Goal: Task Accomplishment & Management: Complete application form

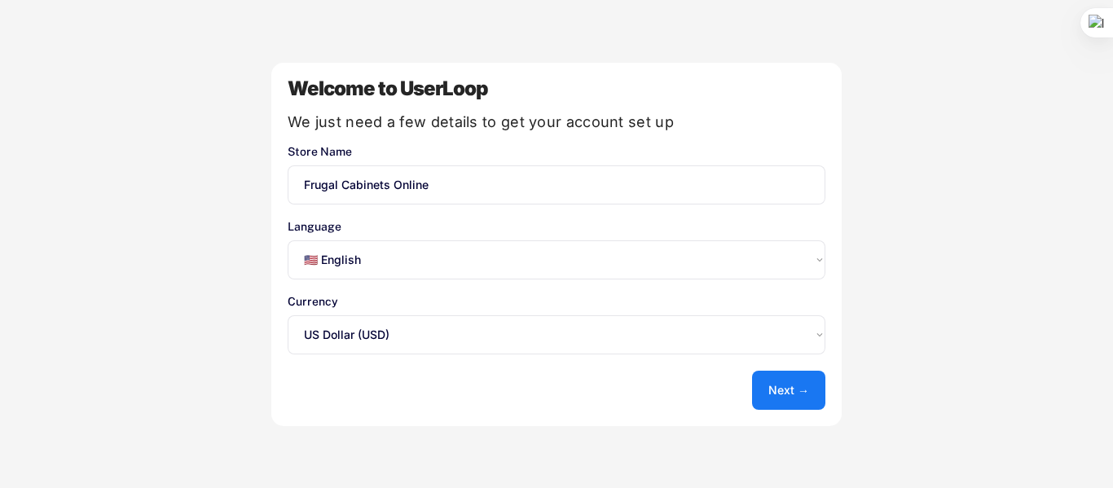
select select ""en""
select select ""1348695171700984260__LOOKUP__1635527639547x175194367885836100""
click at [785, 394] on button "Next →" at bounding box center [788, 390] width 73 height 39
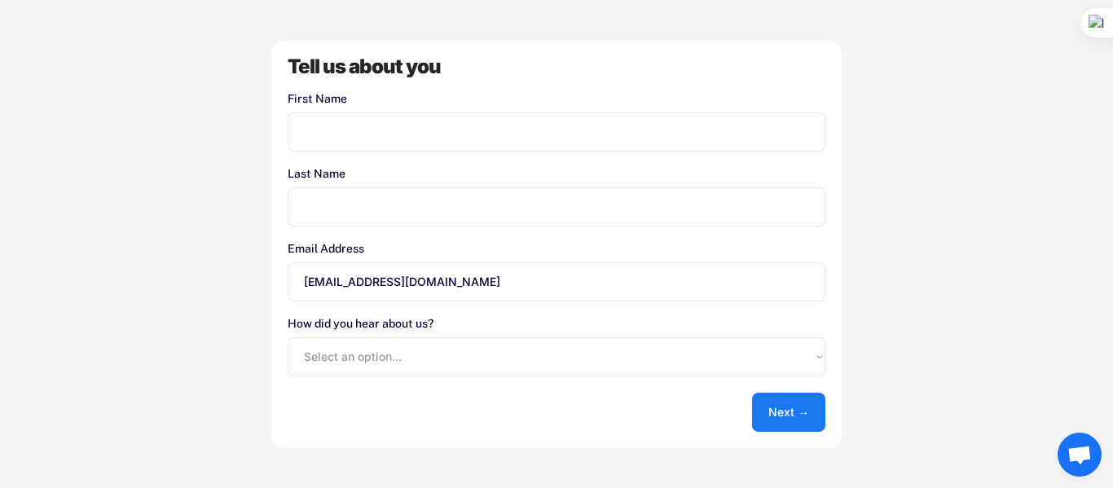
click at [380, 145] on input "input" at bounding box center [557, 131] width 538 height 39
type input "Jawwad"
type input "Ahmed"
click at [441, 356] on select "Select an option... Shopify App Store Google UserLoop Blog Referred by a friend…" at bounding box center [557, 356] width 538 height 39
select select ""other""
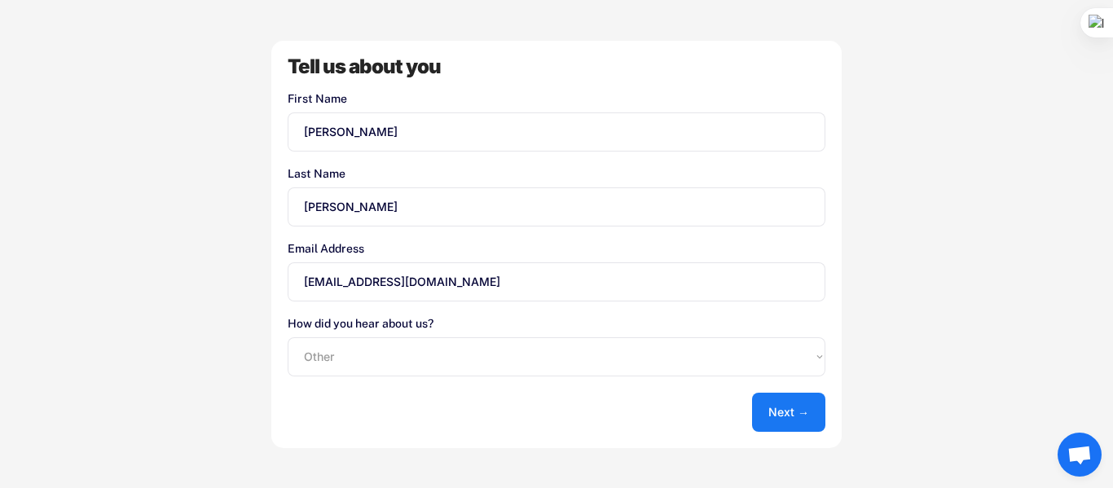
click at [288, 337] on select "Select an option... Shopify App Store Google UserLoop Blog Referred by a friend…" at bounding box center [557, 356] width 538 height 39
click at [772, 404] on button "Next →" at bounding box center [788, 412] width 73 height 39
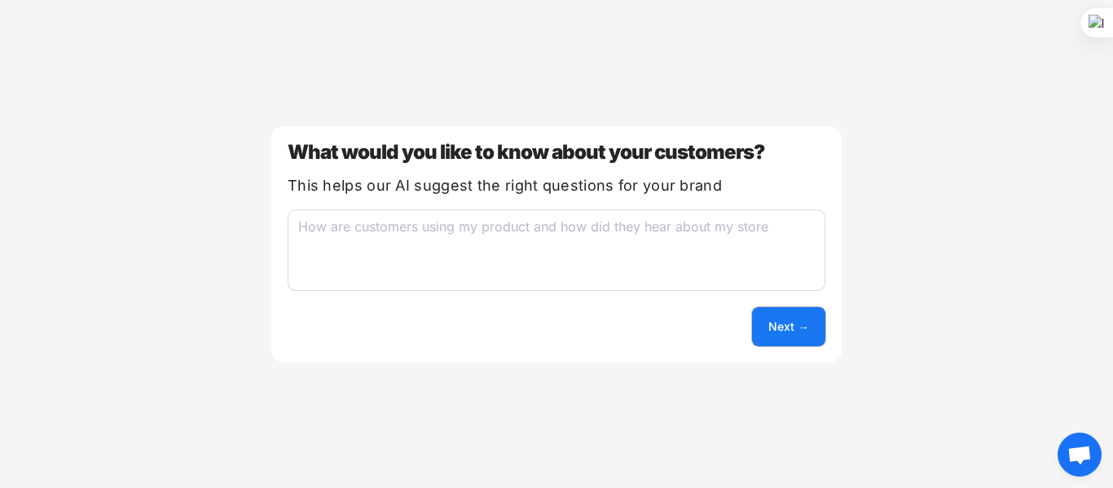
click at [816, 322] on button "Next →" at bounding box center [788, 326] width 73 height 39
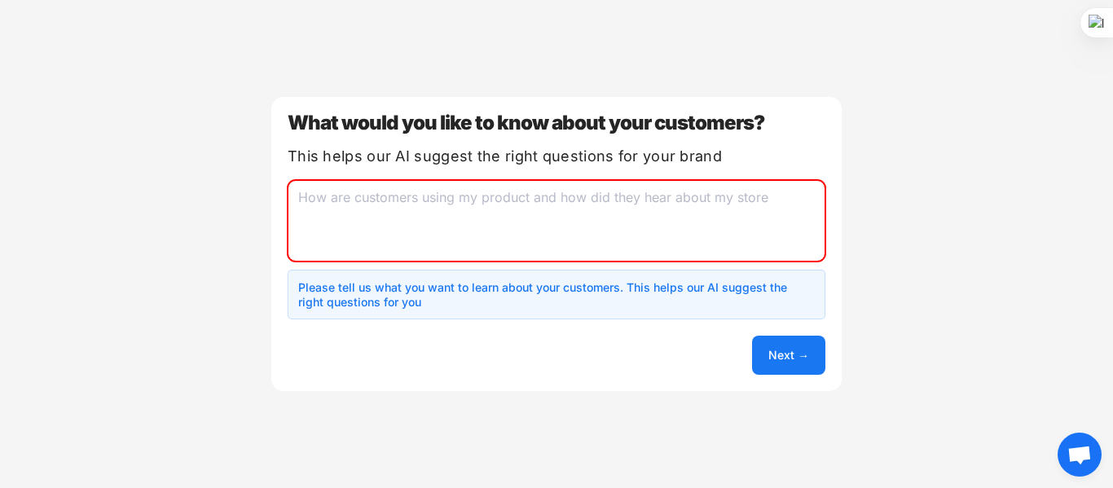
click at [622, 235] on textarea at bounding box center [557, 220] width 538 height 81
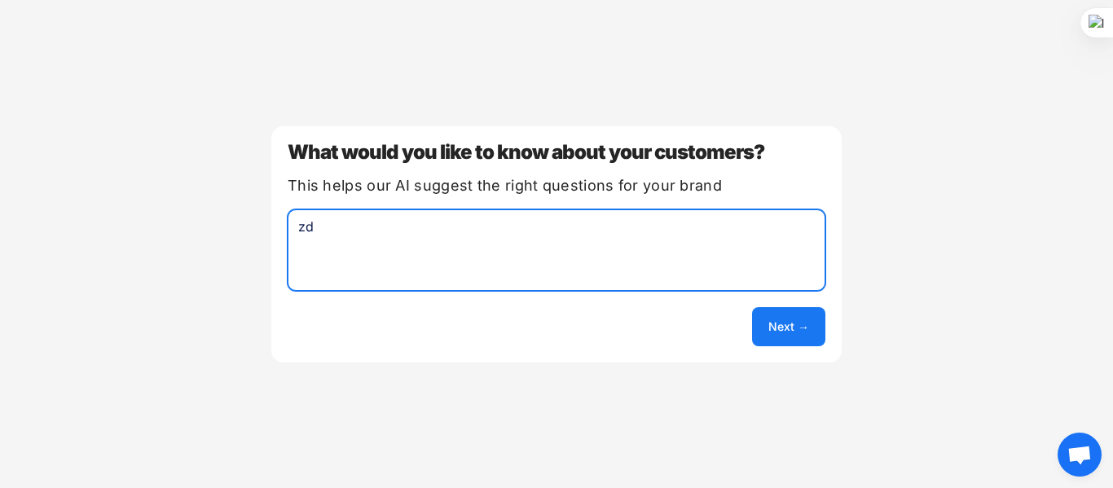
type textarea "zd"
click at [795, 330] on button "Next →" at bounding box center [788, 326] width 73 height 39
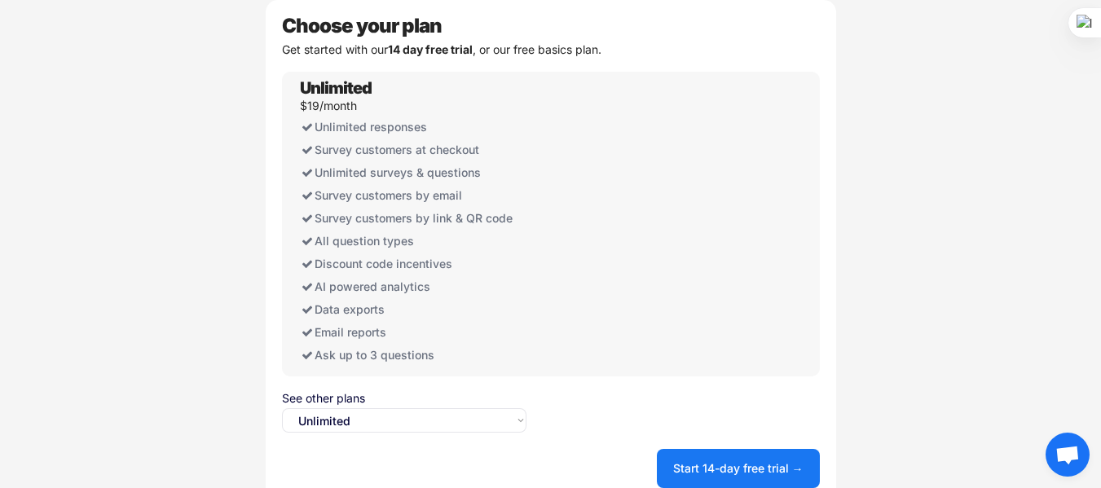
click at [458, 411] on select "Select an option... Unlimited Free" at bounding box center [404, 420] width 244 height 24
select select ""free0""
click at [282, 408] on select "Select an option... Unlimited Free" at bounding box center [404, 420] width 244 height 24
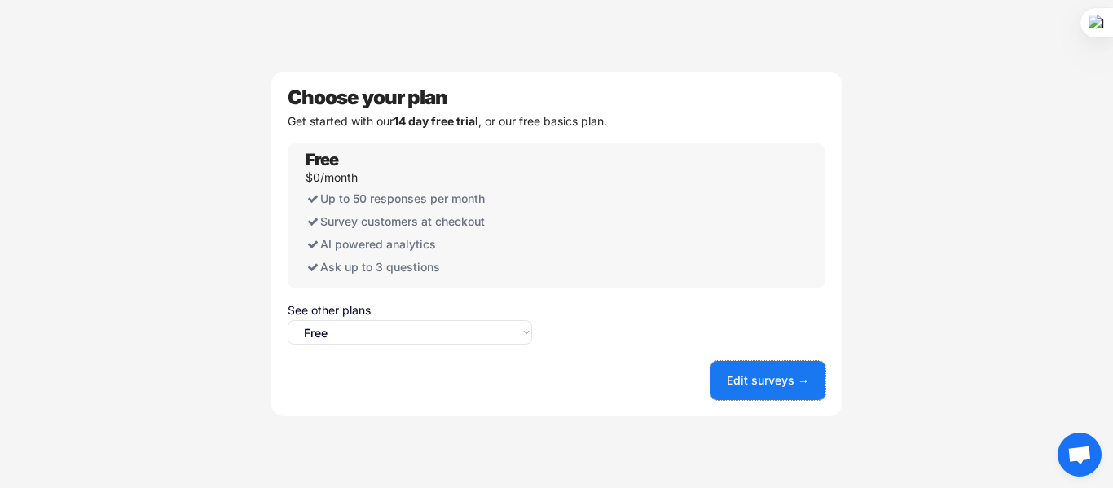
click at [779, 384] on button "Edit surveys →" at bounding box center [768, 380] width 115 height 39
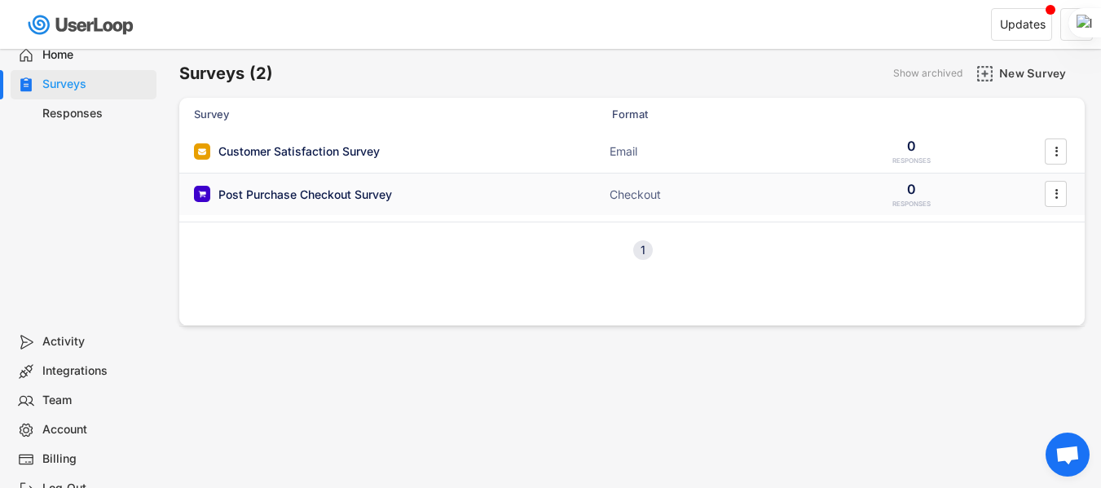
click at [344, 197] on div "Post Purchase Checkout Survey" at bounding box center [305, 195] width 174 height 16
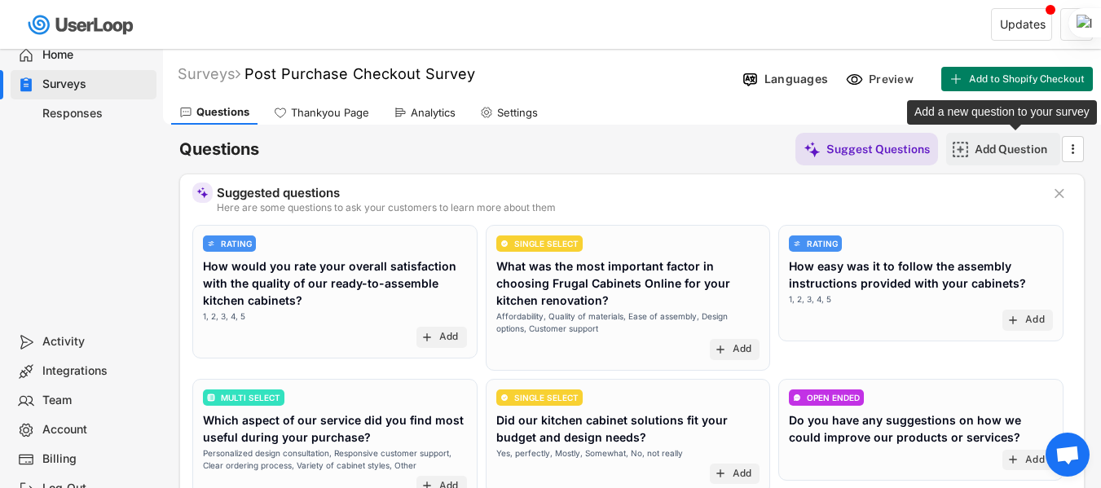
click at [1006, 157] on div "Add Question" at bounding box center [1015, 149] width 81 height 33
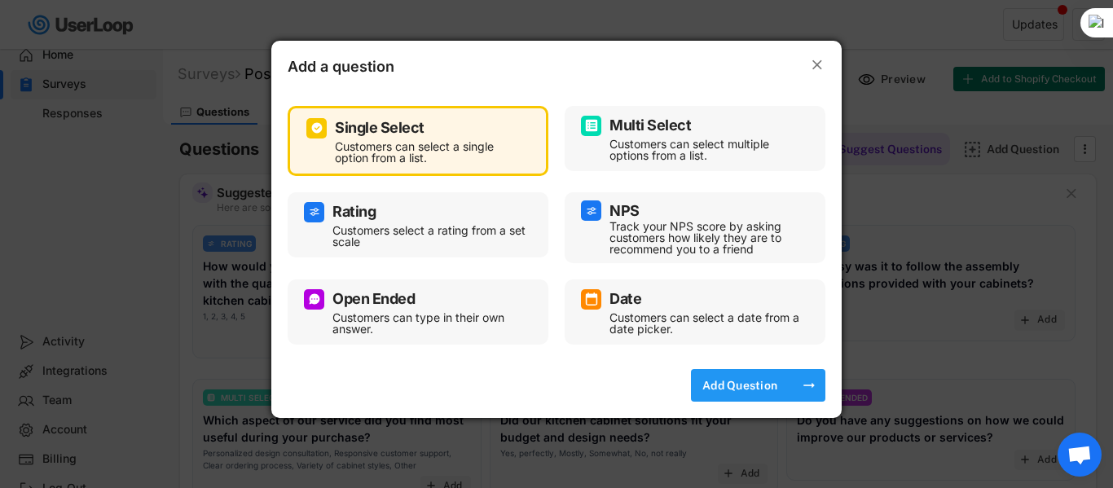
click at [721, 381] on div "Add Question" at bounding box center [739, 385] width 81 height 15
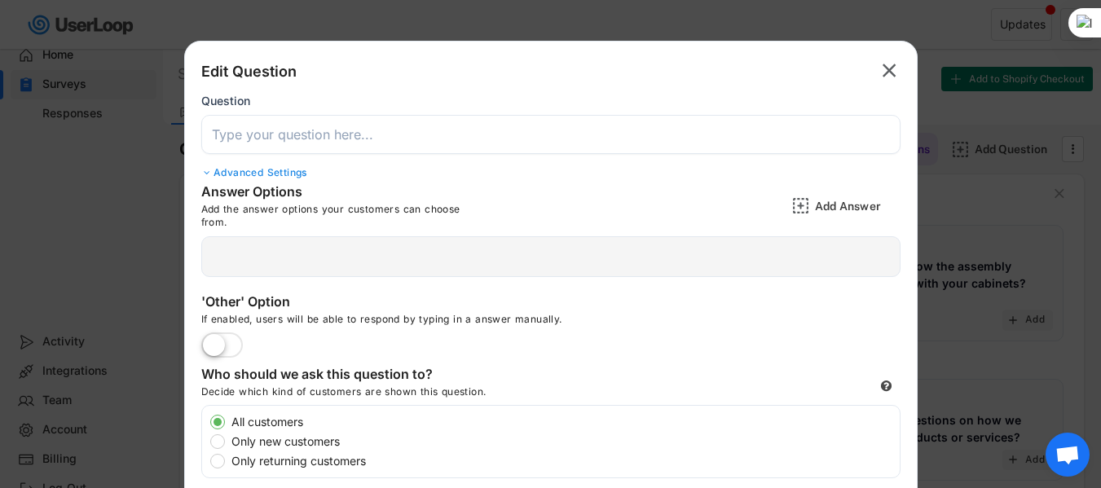
click at [403, 133] on input "input" at bounding box center [550, 134] width 699 height 39
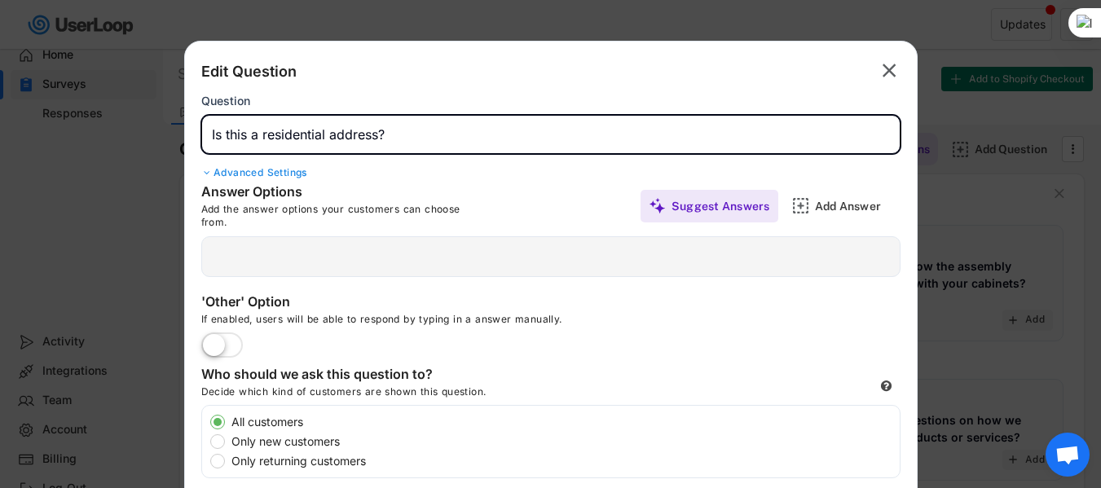
type input "Is this a residential address?"
click at [415, 273] on div at bounding box center [550, 256] width 699 height 41
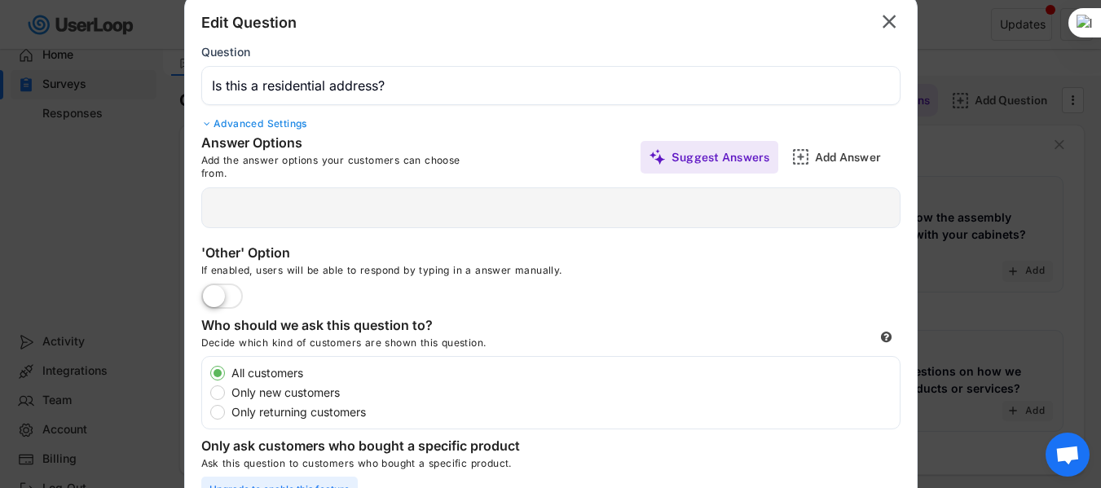
scroll to position [81, 0]
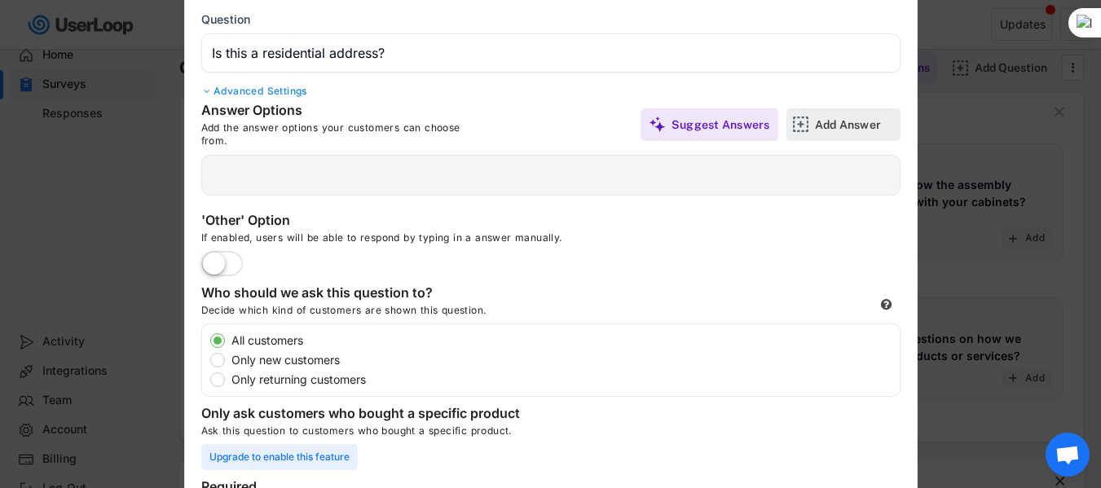
click at [815, 116] on div "Add Answer" at bounding box center [855, 124] width 81 height 33
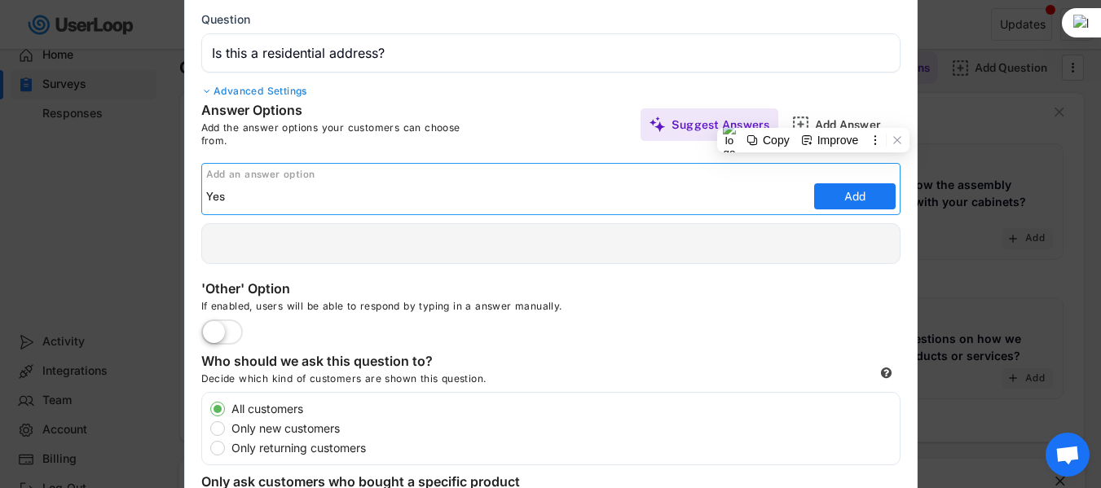
type input "Yes"
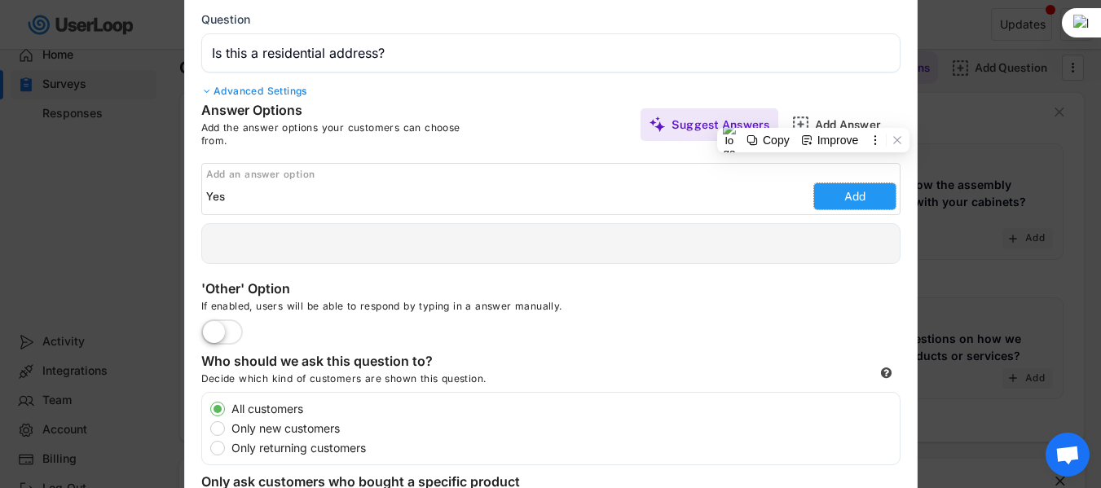
click at [852, 205] on button "Add" at bounding box center [854, 196] width 81 height 26
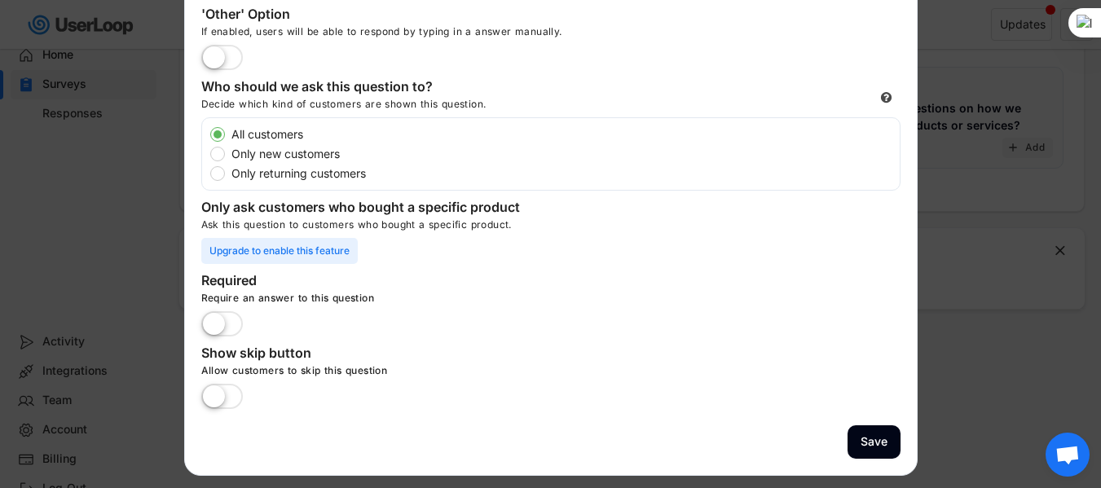
scroll to position [326, 0]
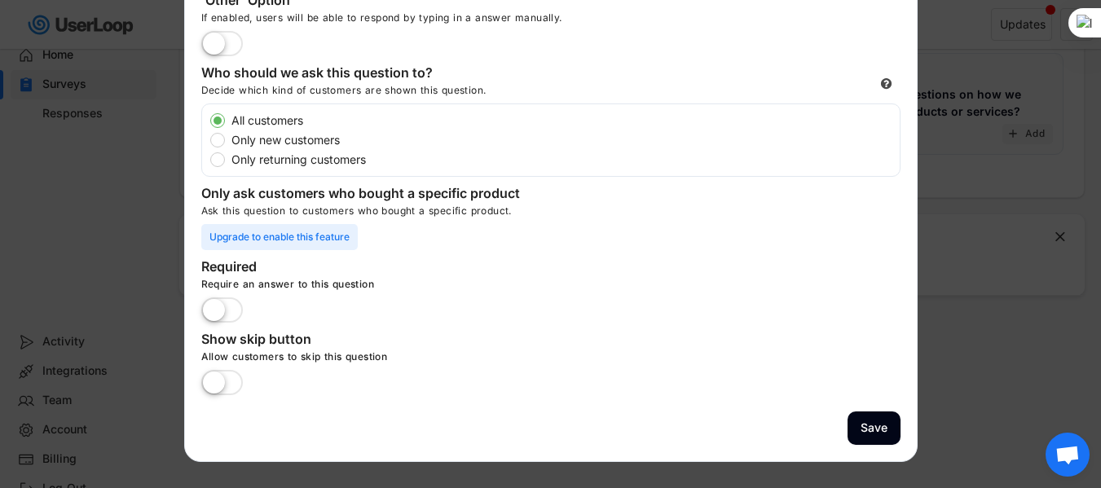
click at [224, 300] on label at bounding box center [222, 311] width 50 height 36
click at [0, 0] on input "checkbox" at bounding box center [0, 0] width 0 height 0
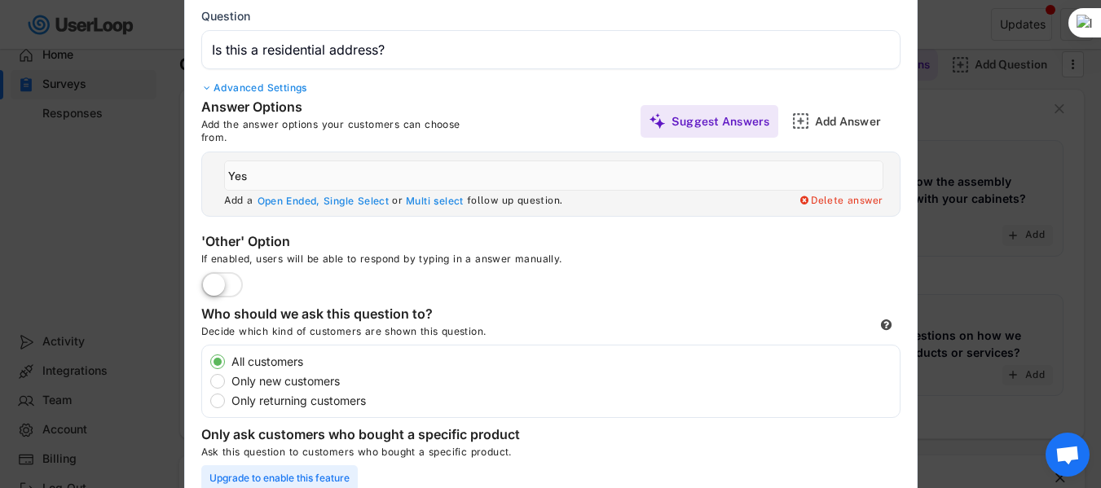
scroll to position [81, 0]
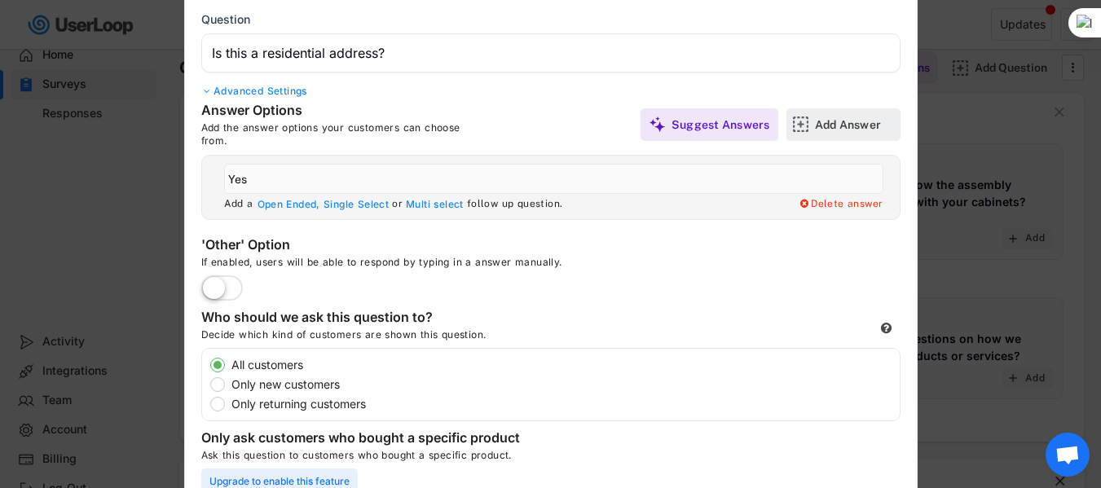
click at [854, 127] on div "Add Answer" at bounding box center [855, 124] width 81 height 15
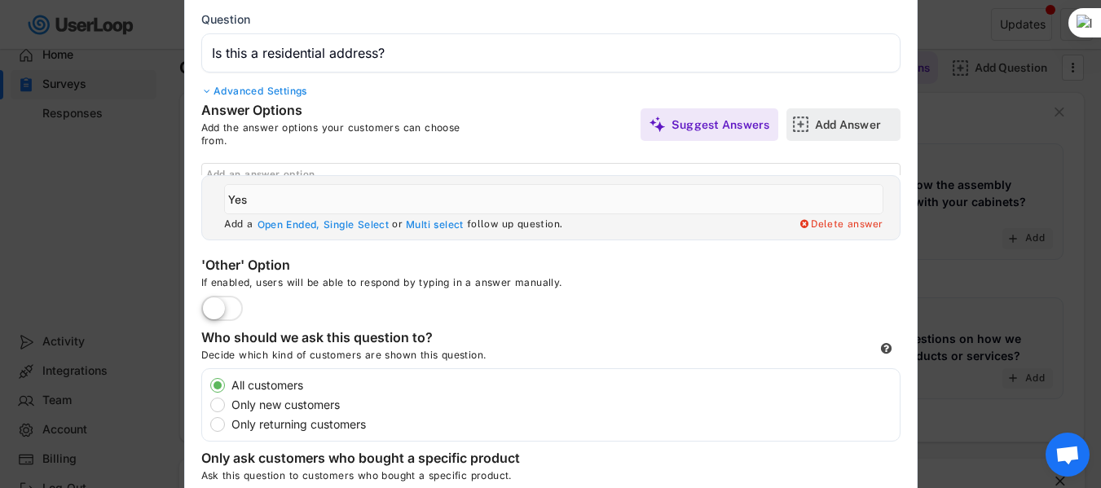
scroll to position [0, 0]
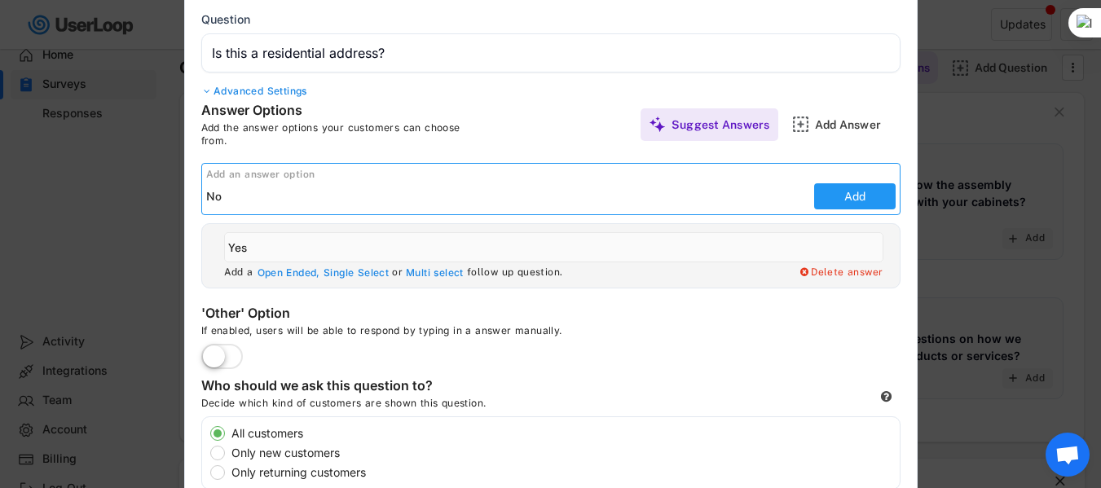
type input "No"
click at [842, 206] on button "Add" at bounding box center [854, 196] width 81 height 26
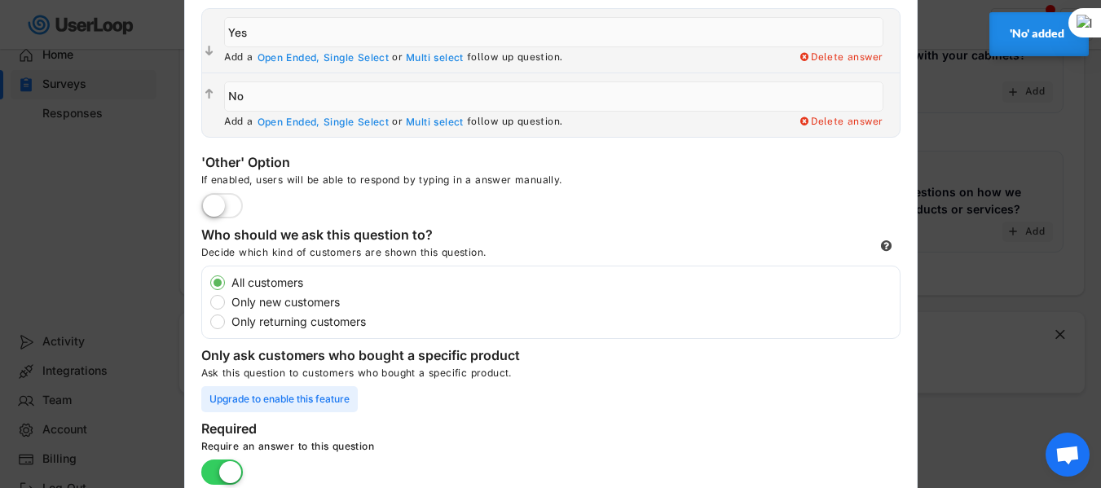
scroll to position [395, 0]
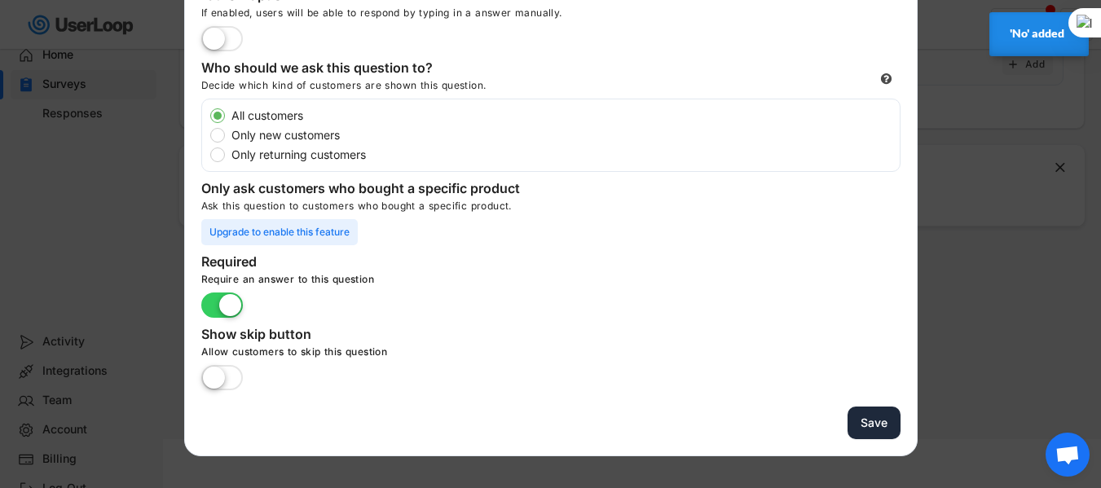
click at [856, 421] on button "Save" at bounding box center [873, 423] width 53 height 33
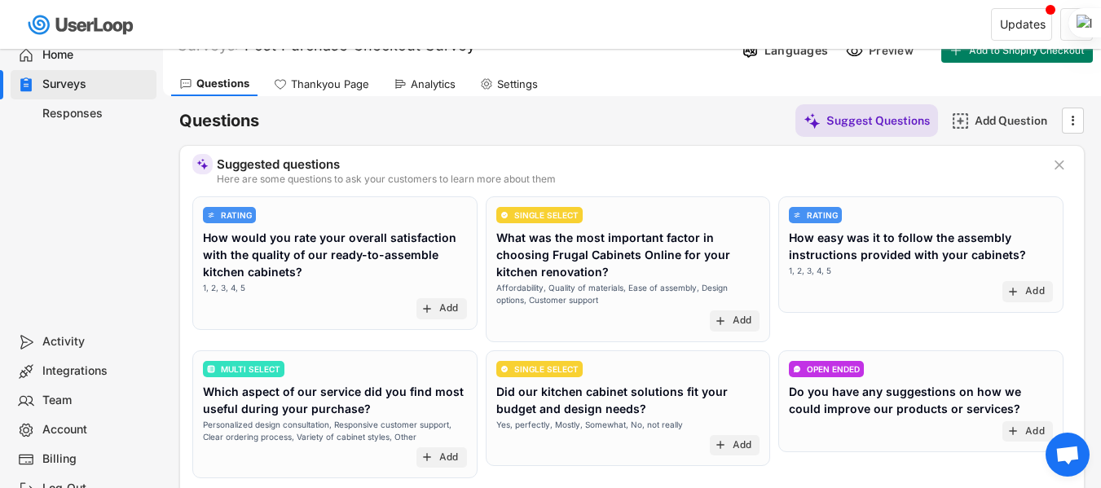
scroll to position [0, 0]
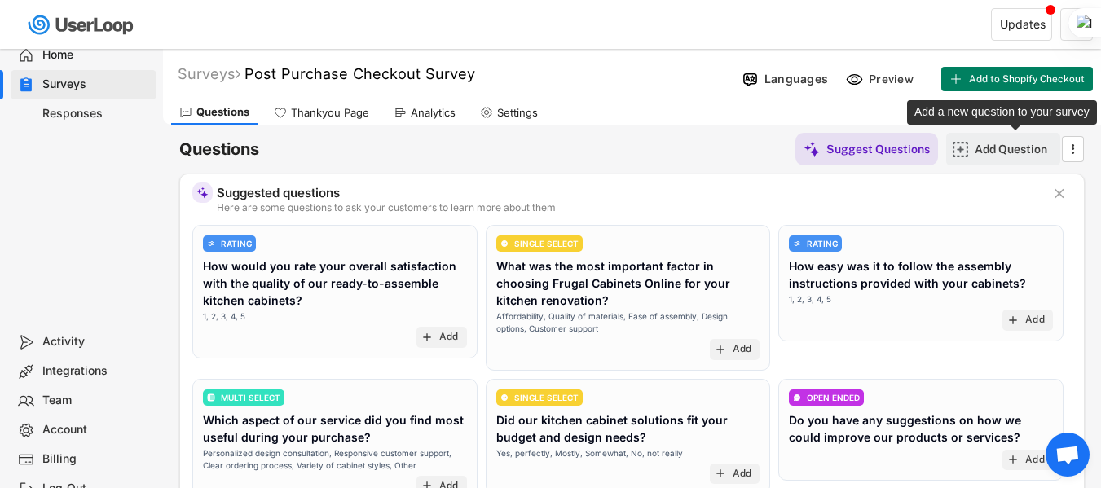
click at [999, 153] on div "Add Question" at bounding box center [1015, 149] width 81 height 15
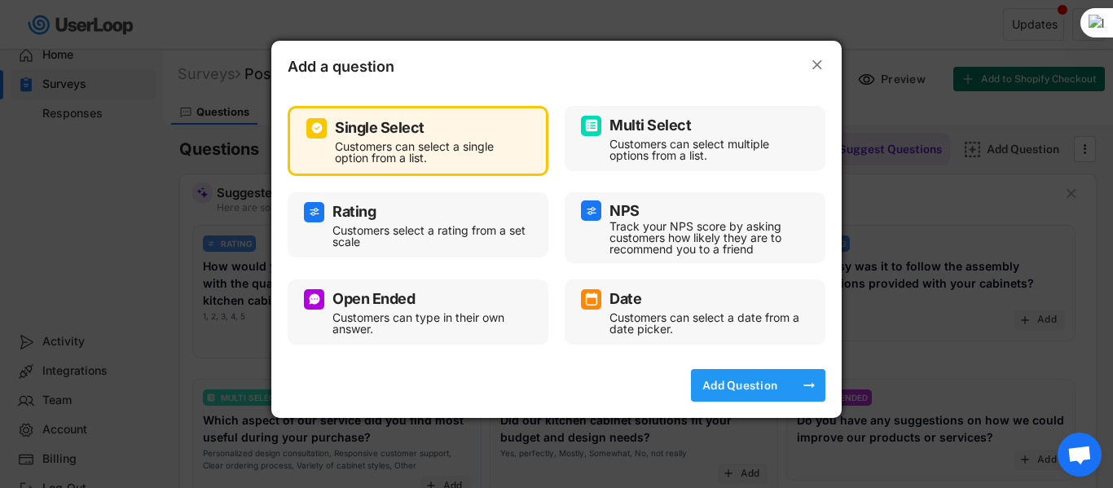
click at [755, 381] on div "Add Question" at bounding box center [739, 385] width 81 height 15
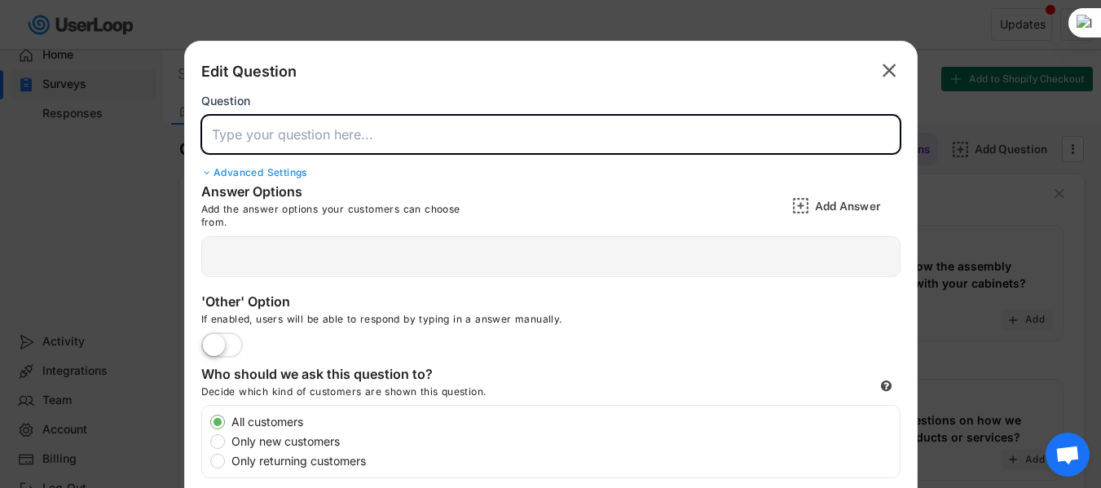
click at [333, 125] on input "input" at bounding box center [550, 134] width 699 height 39
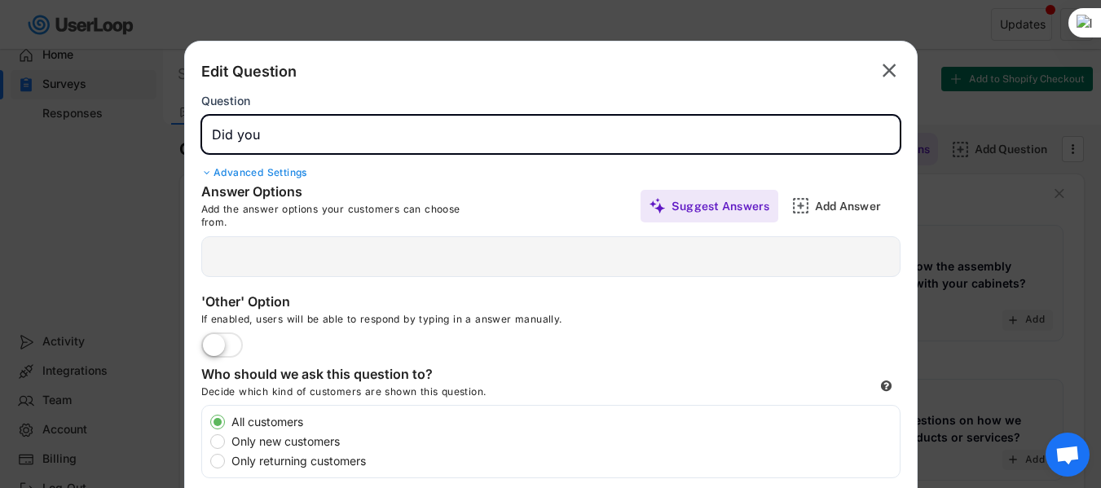
click at [337, 124] on input "input" at bounding box center [550, 134] width 699 height 39
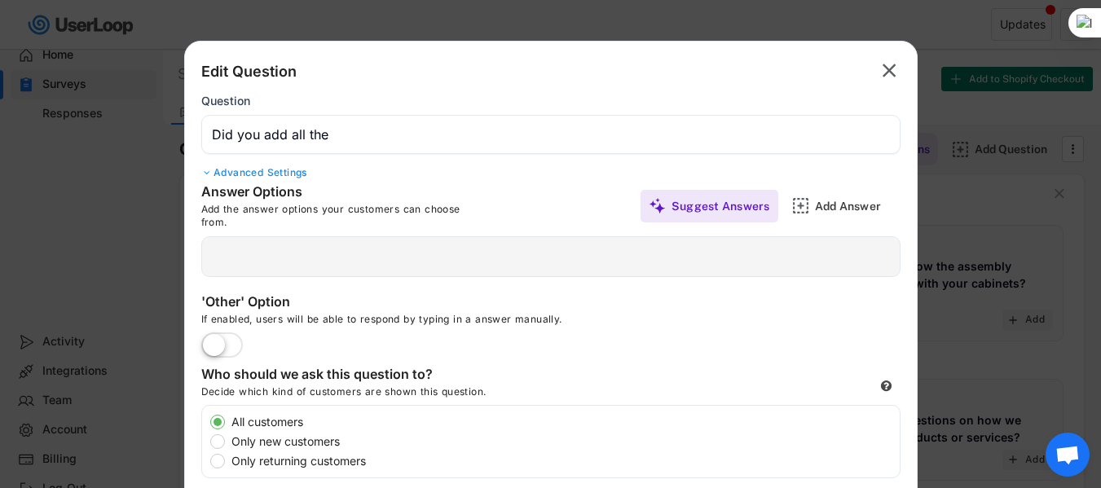
click at [342, 124] on input "input" at bounding box center [550, 134] width 699 height 39
click at [435, 127] on input "input" at bounding box center [550, 134] width 699 height 39
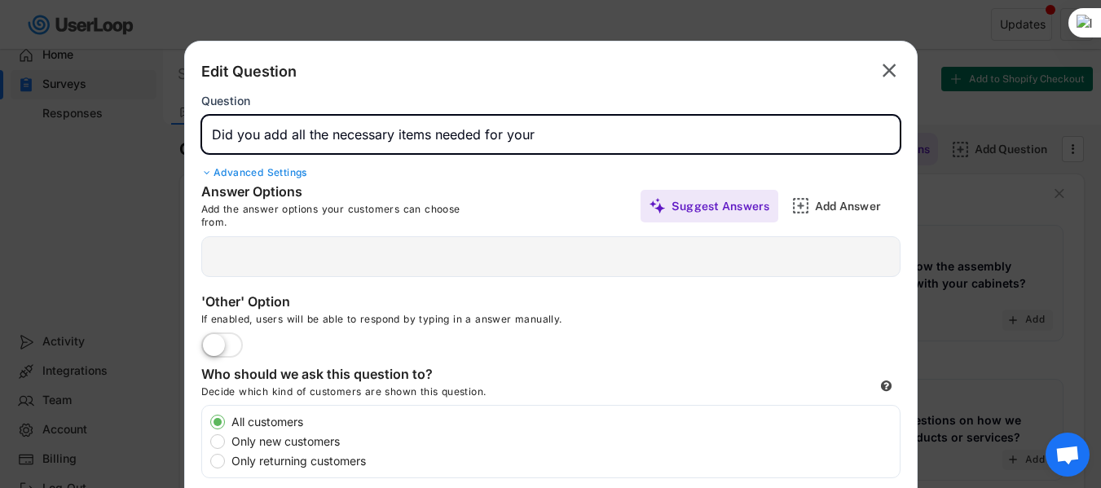
click at [732, 146] on input "input" at bounding box center [550, 134] width 699 height 39
type input "Did you add all the necessary items needed for your cabinet installation?"
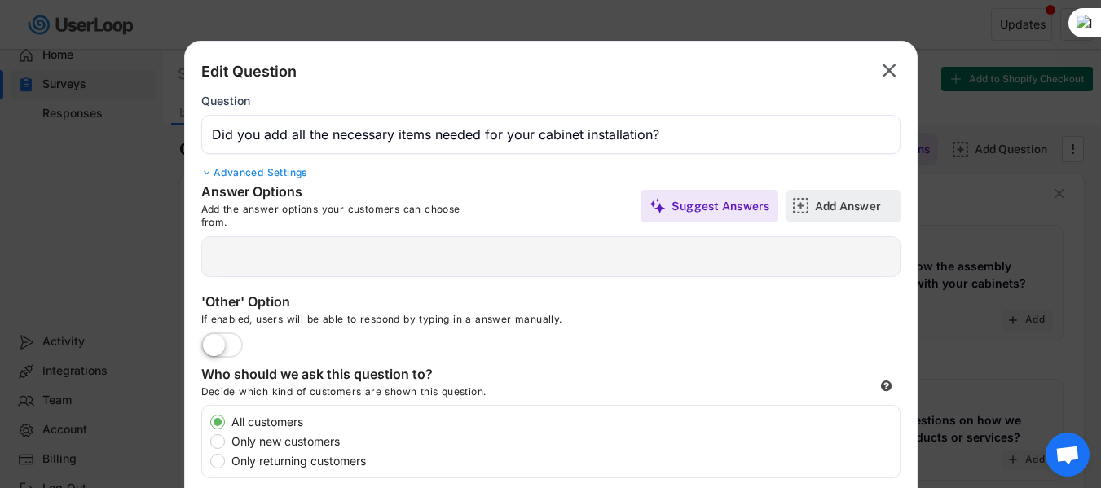
click at [860, 195] on div "Add Answer" at bounding box center [855, 206] width 81 height 33
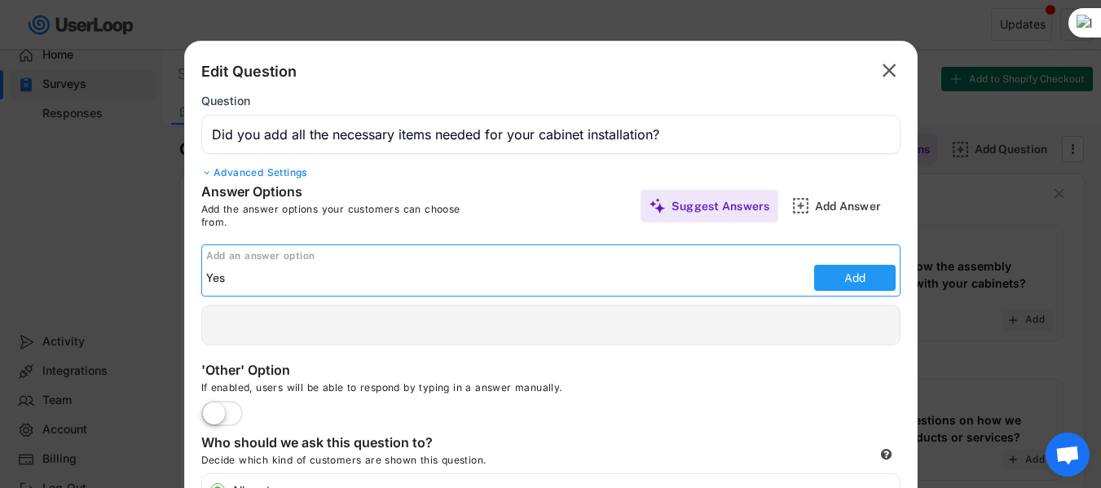
type input "Yes"
click at [858, 281] on button "Add" at bounding box center [854, 278] width 81 height 26
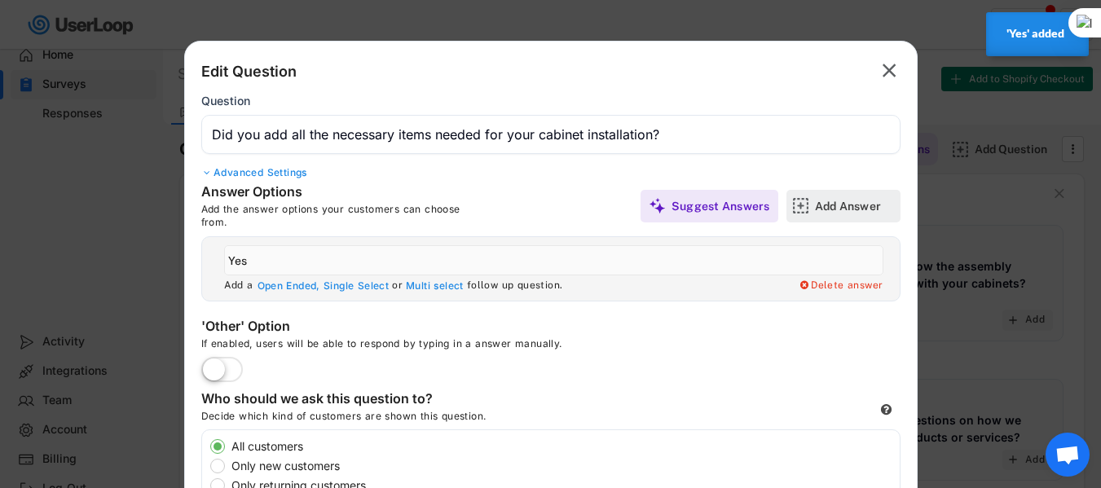
click at [841, 209] on div "Add Answer" at bounding box center [855, 206] width 81 height 15
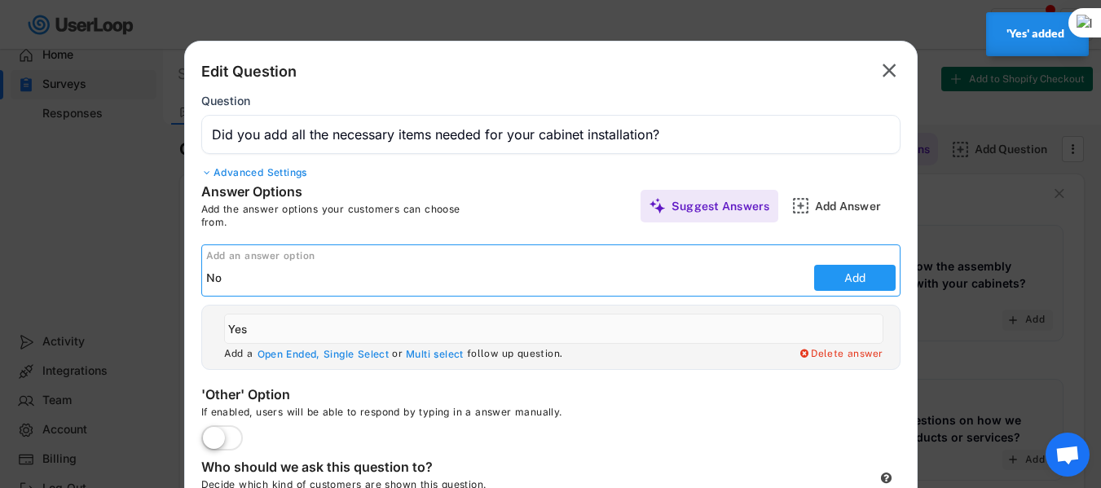
type input "No"
click at [858, 281] on button "Add" at bounding box center [854, 278] width 81 height 26
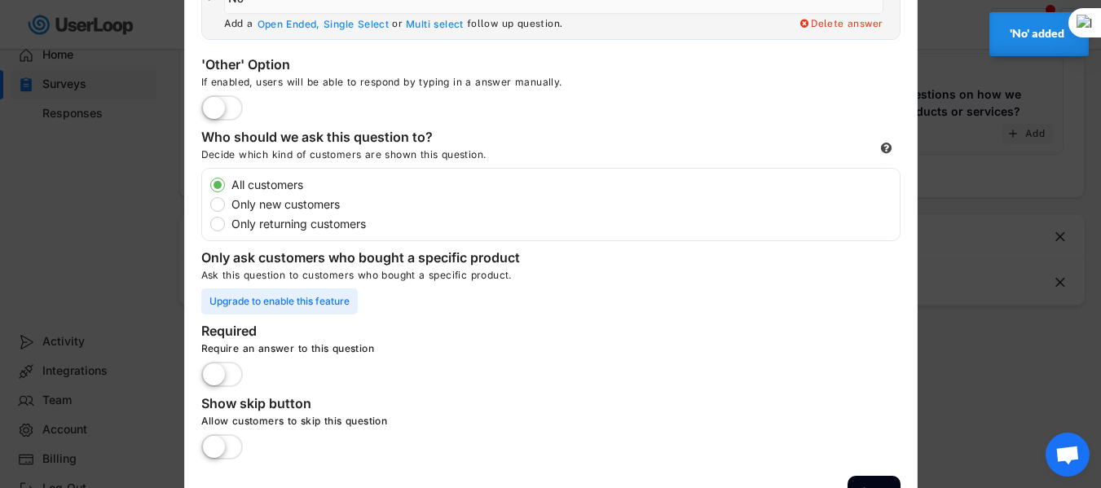
click at [220, 358] on label at bounding box center [222, 376] width 50 height 36
click at [0, 0] on input "checkbox" at bounding box center [0, 0] width 0 height 0
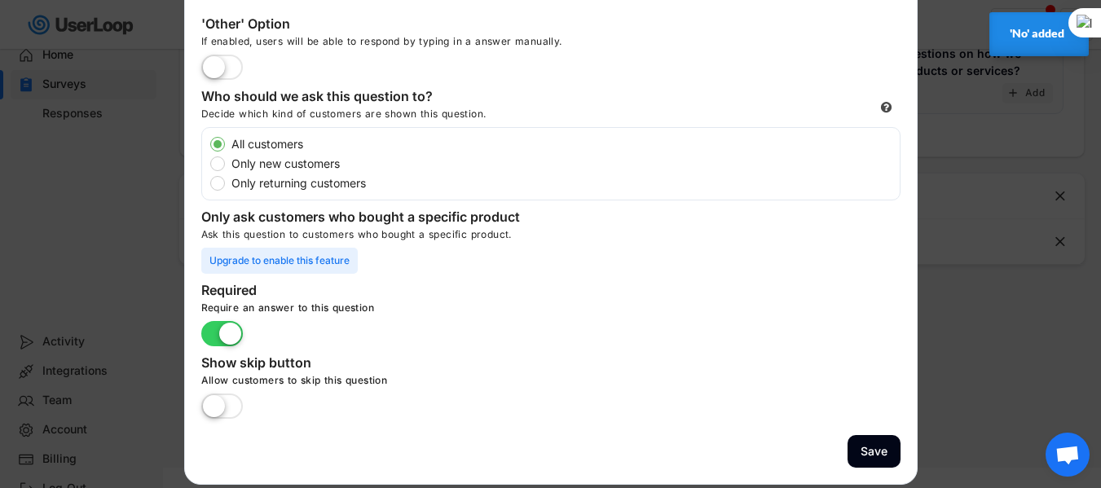
scroll to position [395, 0]
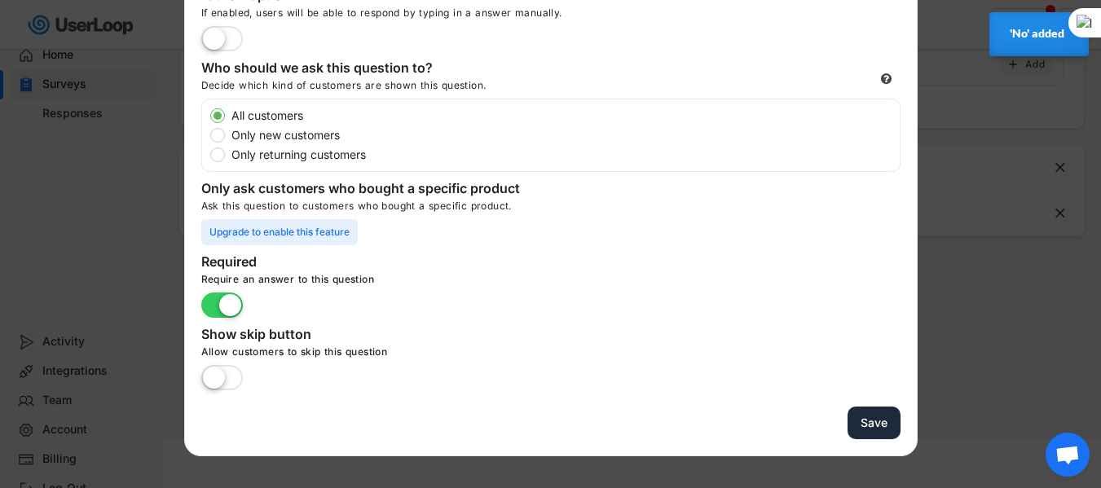
click at [866, 433] on button "Save" at bounding box center [873, 423] width 53 height 33
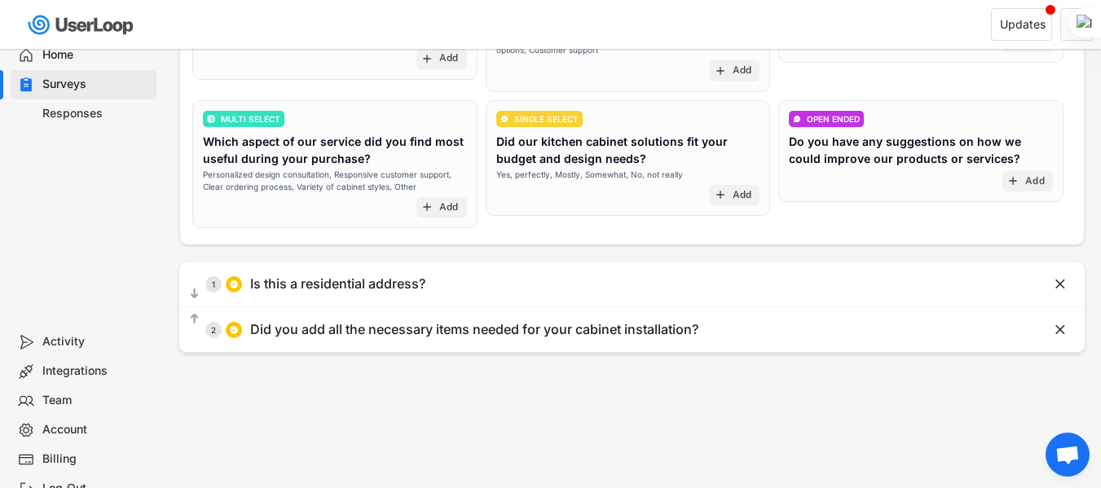
scroll to position [326, 0]
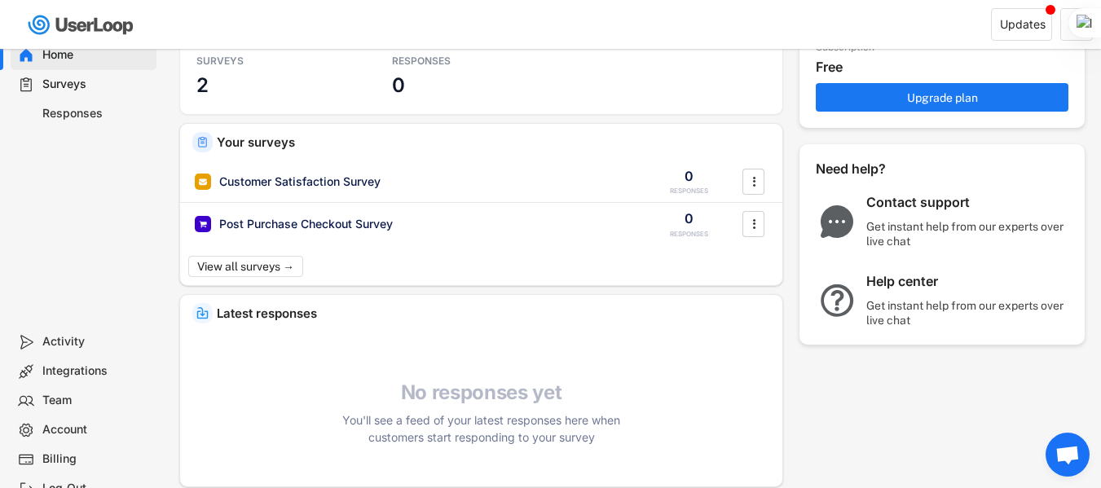
scroll to position [37, 0]
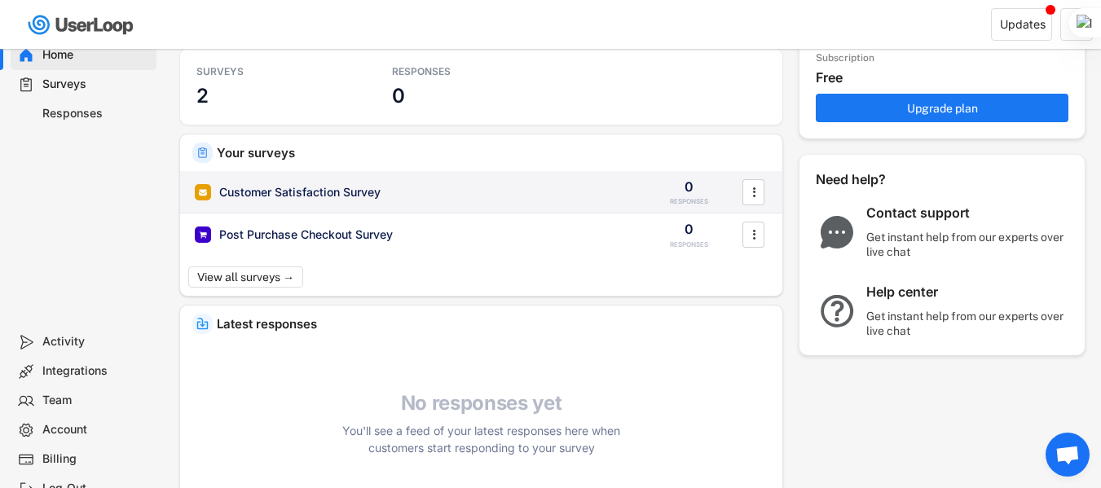
click at [415, 192] on div "Customer Satisfaction Survey" at bounding box center [412, 192] width 435 height 16
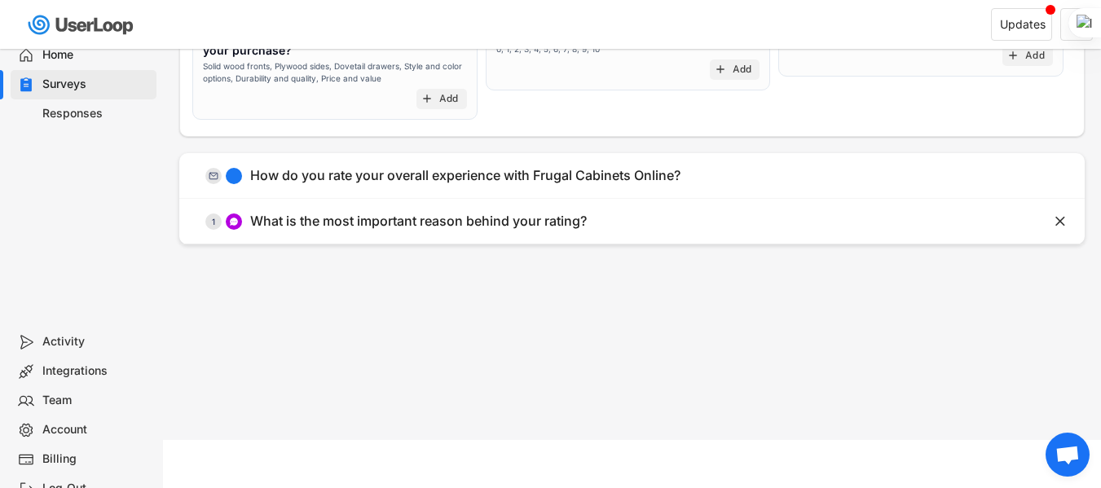
scroll to position [395, 0]
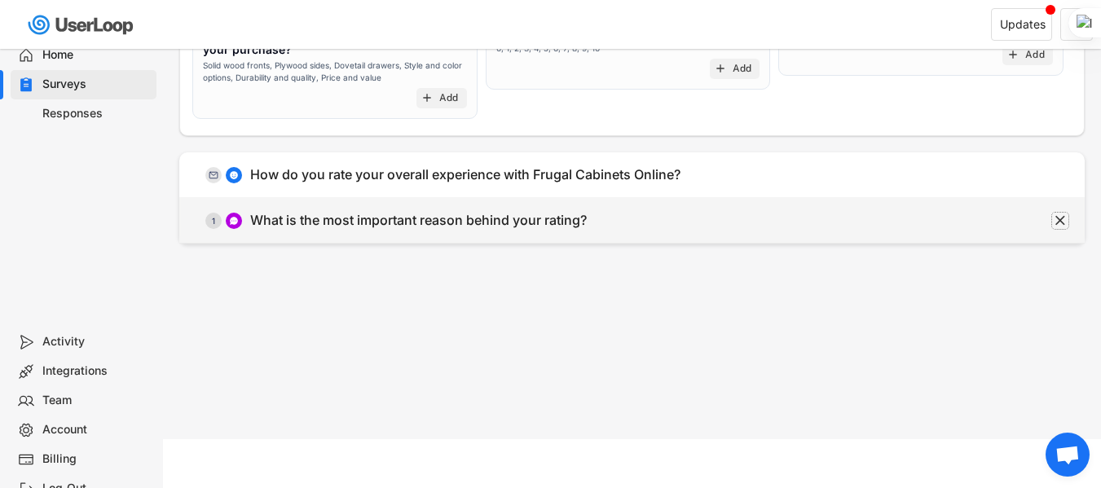
click at [1063, 224] on text "" at bounding box center [1060, 220] width 10 height 17
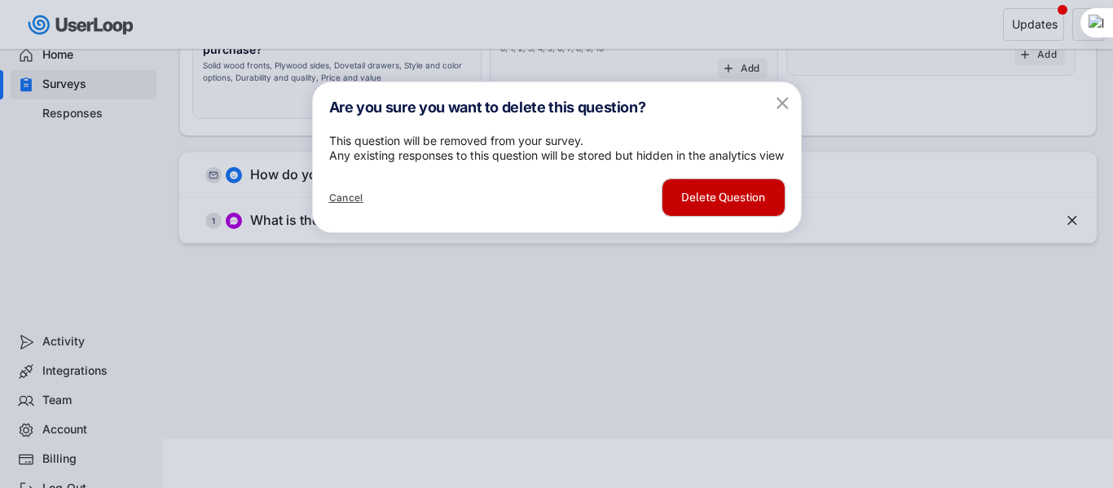
click at [701, 216] on button "Delete Question" at bounding box center [724, 197] width 122 height 37
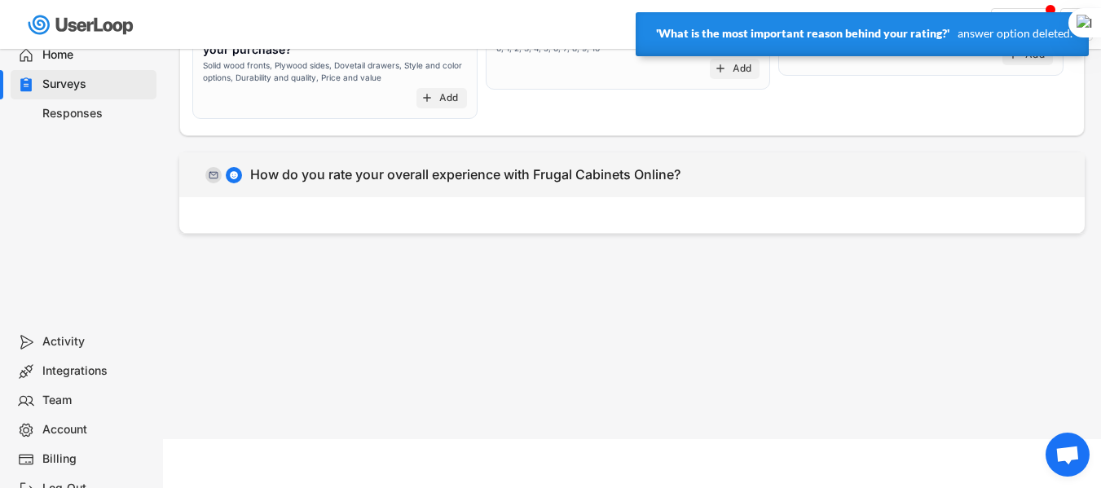
click at [957, 179] on div "  0 How do you rate your overall experience with Frugal Cabinets Online?" at bounding box center [591, 174] width 824 height 37
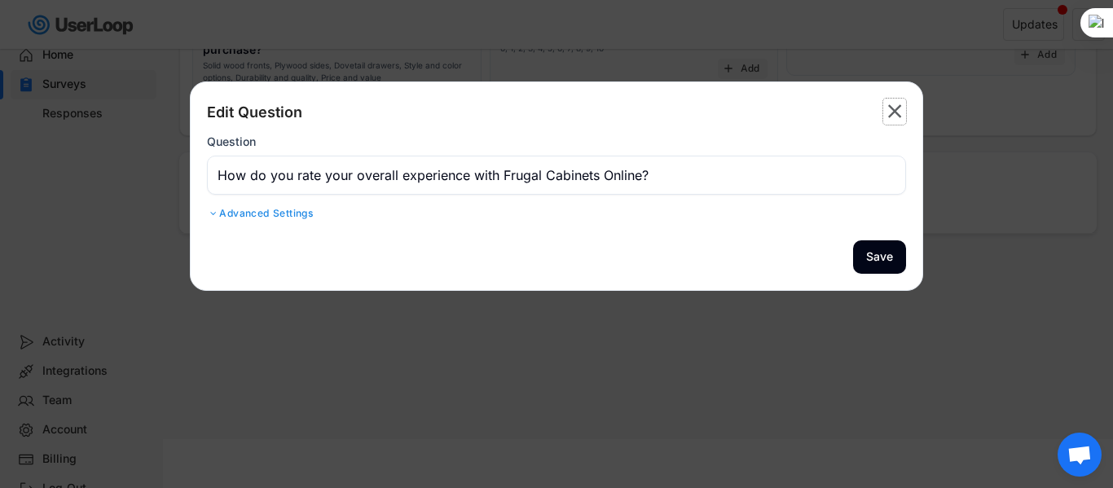
click at [892, 110] on text "" at bounding box center [895, 111] width 14 height 24
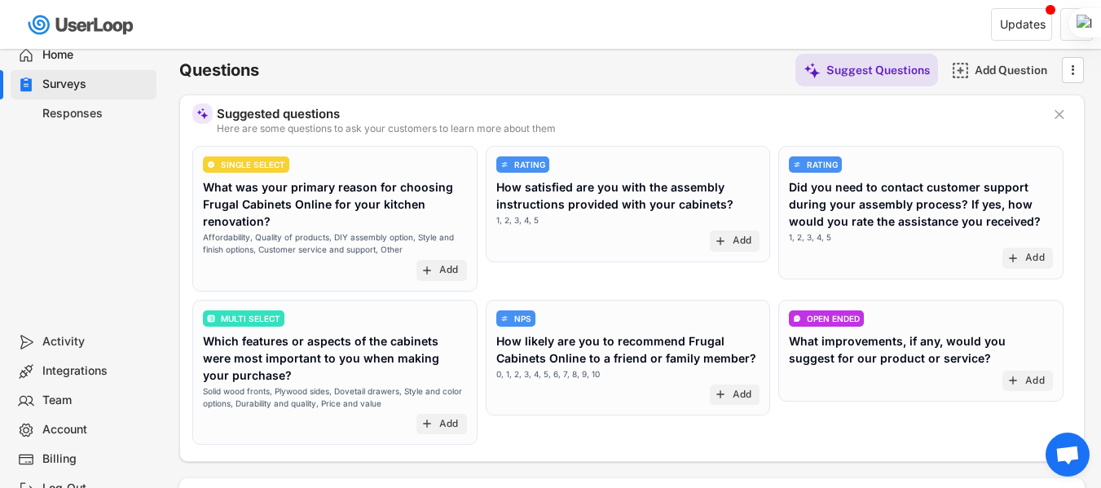
scroll to position [0, 0]
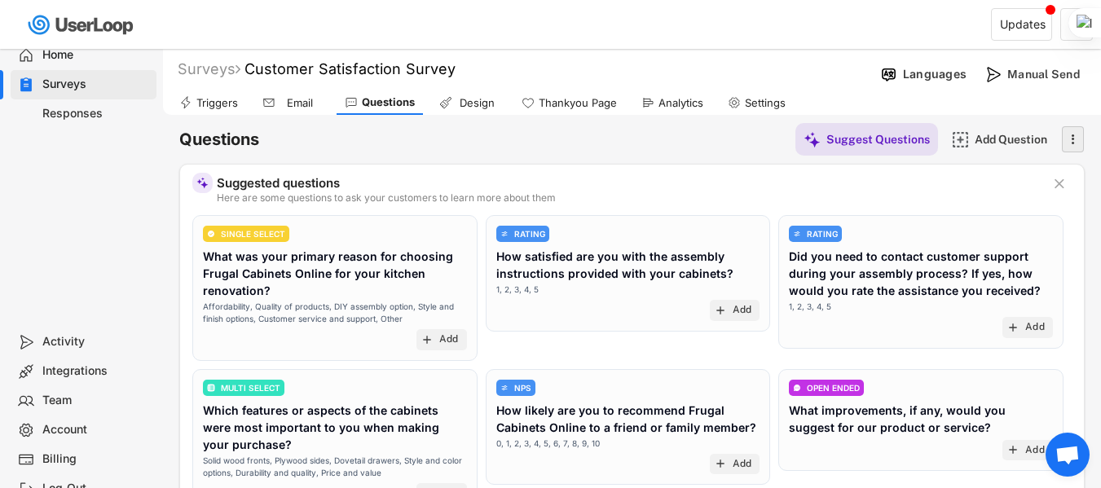
click at [1068, 134] on icon "" at bounding box center [1072, 139] width 16 height 24
click at [59, 88] on div "Surveys" at bounding box center [96, 84] width 108 height 15
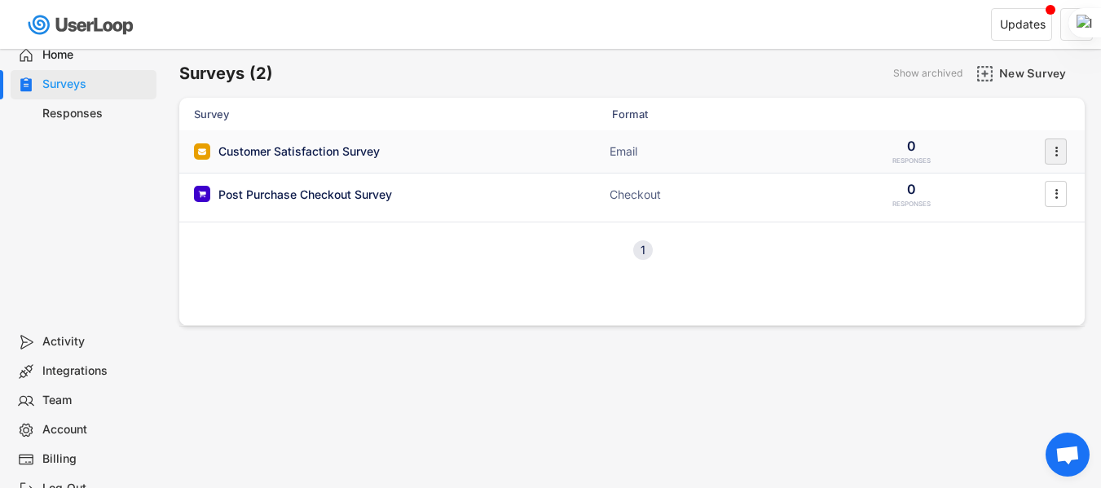
click at [1056, 152] on text "" at bounding box center [1055, 151] width 3 height 17
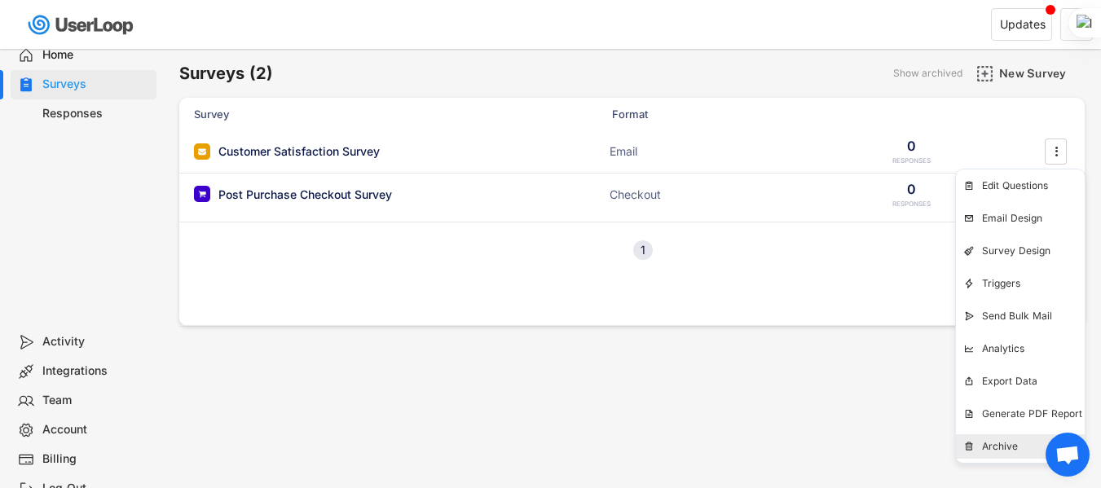
click at [1006, 446] on div "Archive" at bounding box center [1033, 446] width 103 height 13
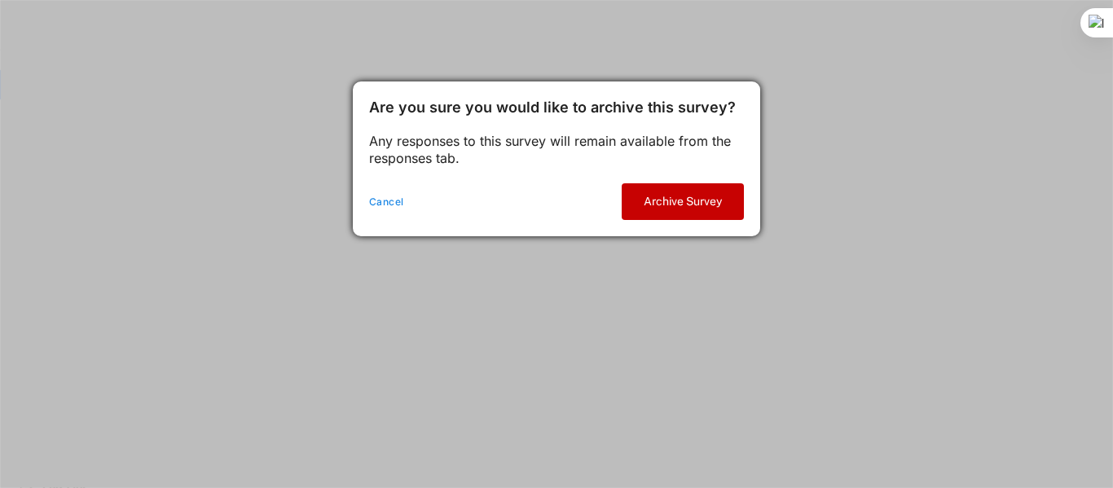
click at [668, 207] on button "Archive Survey" at bounding box center [683, 201] width 122 height 37
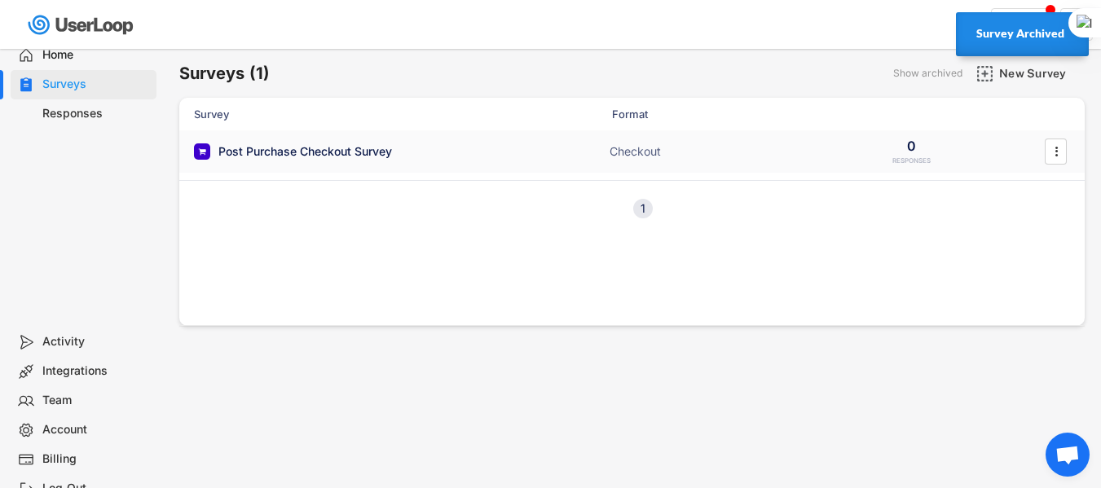
click at [433, 152] on div "Post Purchase Checkout Survey ACTIVE" at bounding box center [357, 151] width 326 height 17
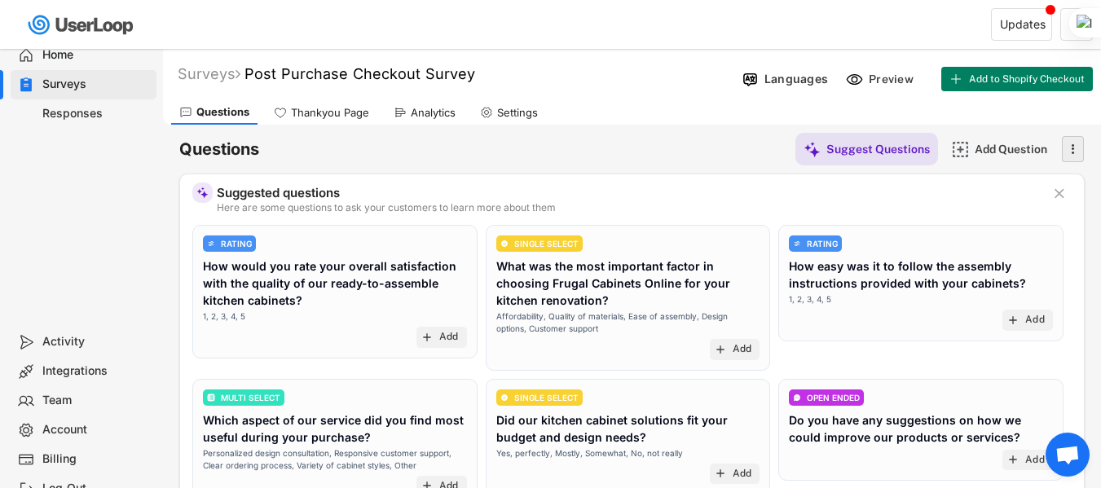
click at [1076, 151] on icon "" at bounding box center [1072, 149] width 16 height 24
click at [719, 132] on div "Questions Suggest Questions Add Question  Suggested questions Here are some qu…" at bounding box center [631, 378] width 905 height 507
click at [993, 81] on span "Add to Shopify Checkout" at bounding box center [1027, 79] width 116 height 10
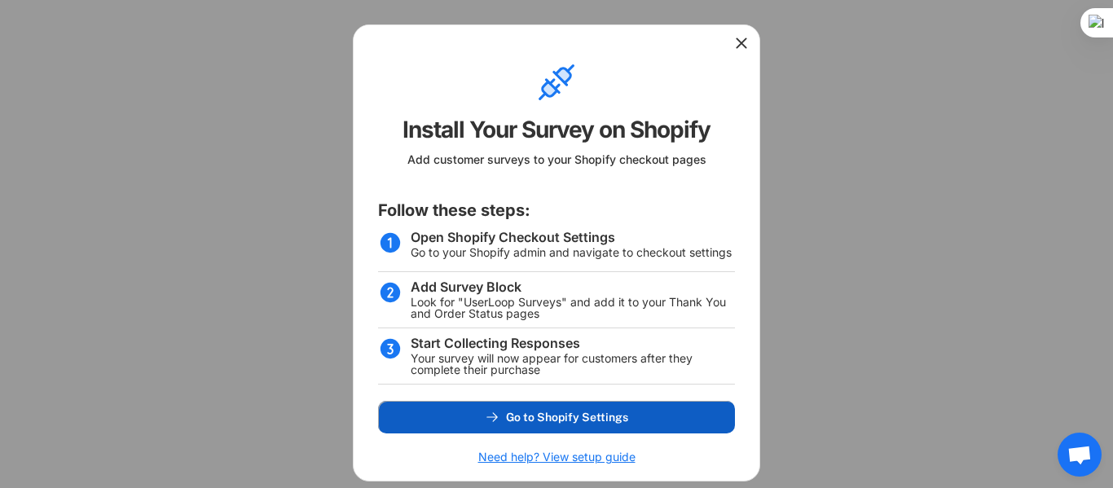
click at [530, 412] on span "Go to Shopify Settings" at bounding box center [567, 417] width 122 height 11
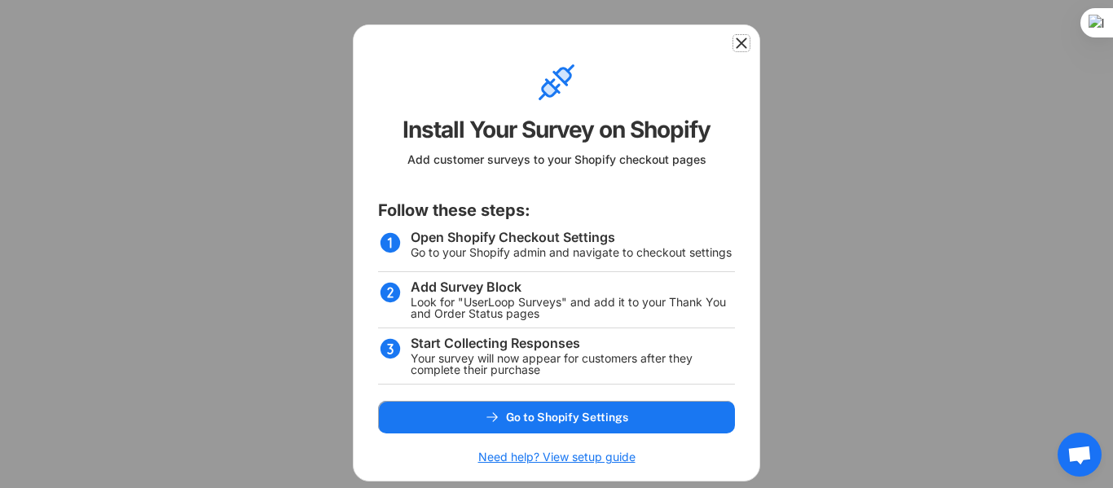
click at [734, 43] on icon at bounding box center [741, 43] width 16 height 16
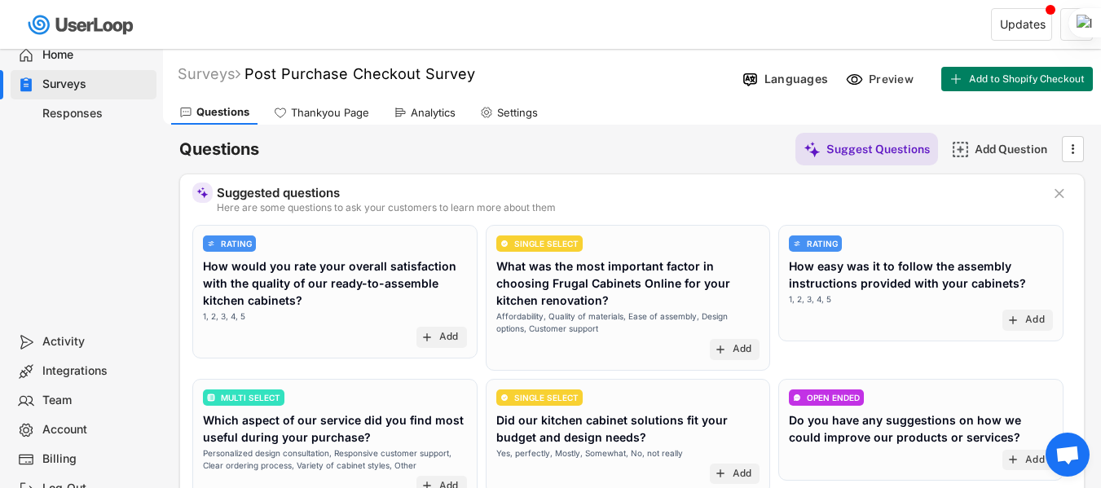
click at [497, 112] on div "Settings" at bounding box center [509, 112] width 74 height 24
select select ""weekly""
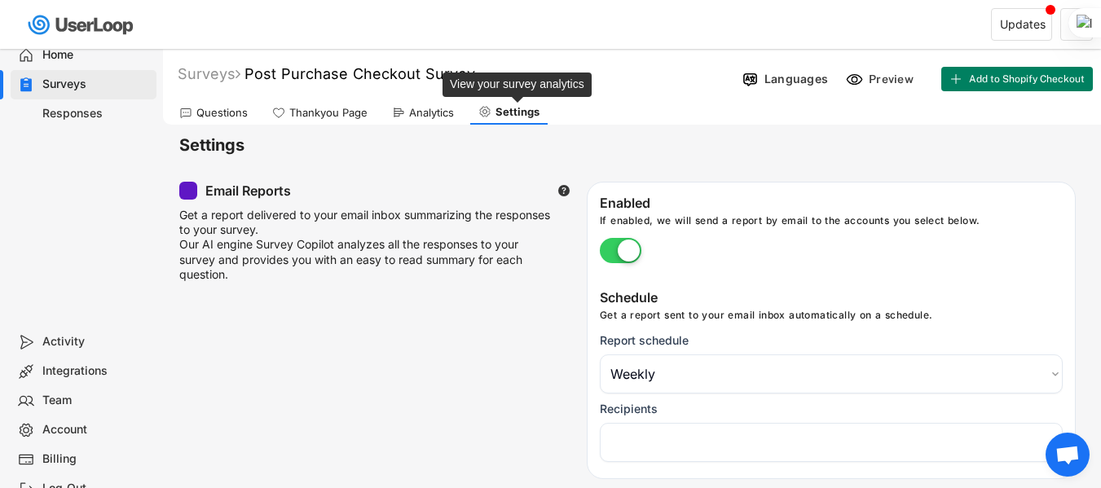
select select "1348695171700984260__LOOKUP__1756161756361x536894286777569900"
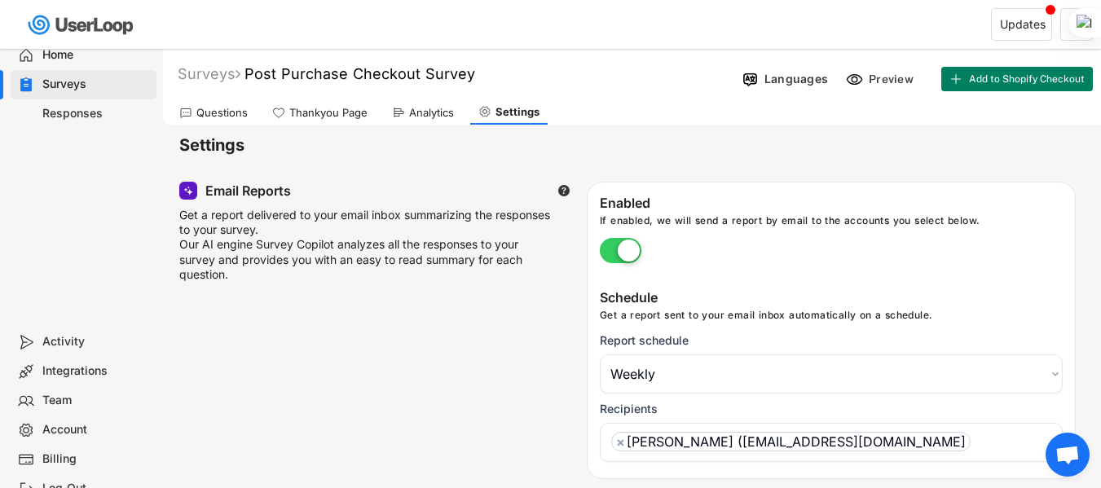
click at [220, 104] on div "Questions" at bounding box center [213, 112] width 85 height 24
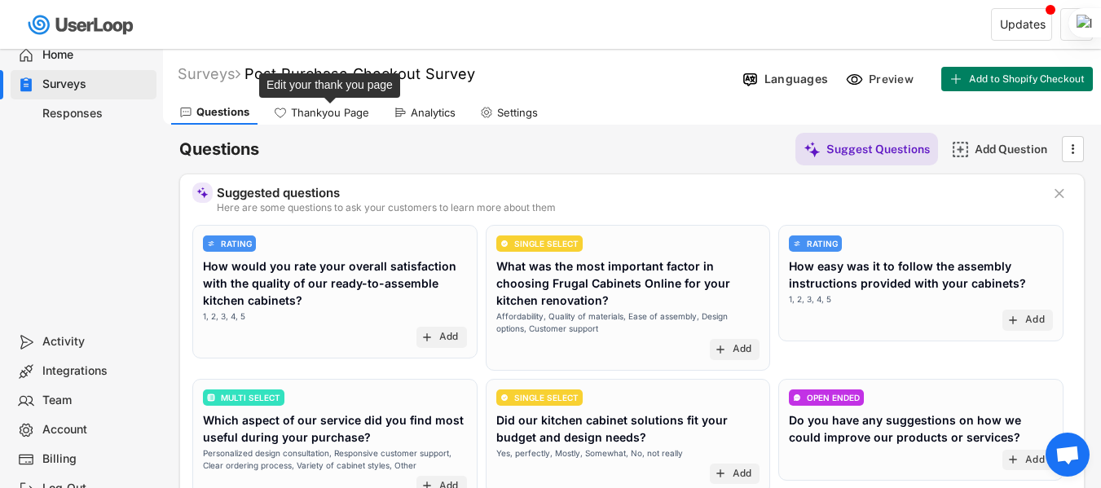
click at [342, 116] on div "Thankyou Page" at bounding box center [330, 113] width 78 height 14
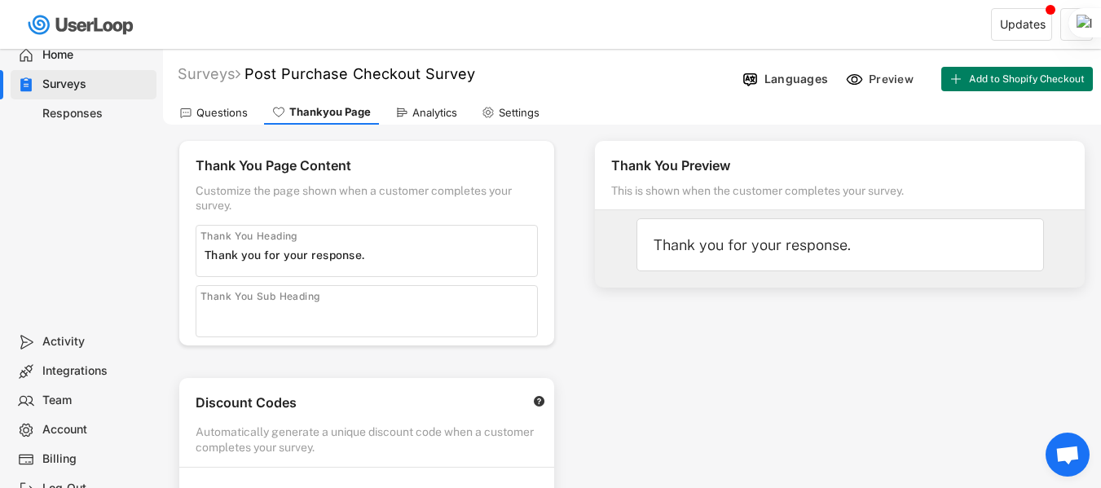
click at [196, 116] on div "Questions" at bounding box center [213, 112] width 85 height 24
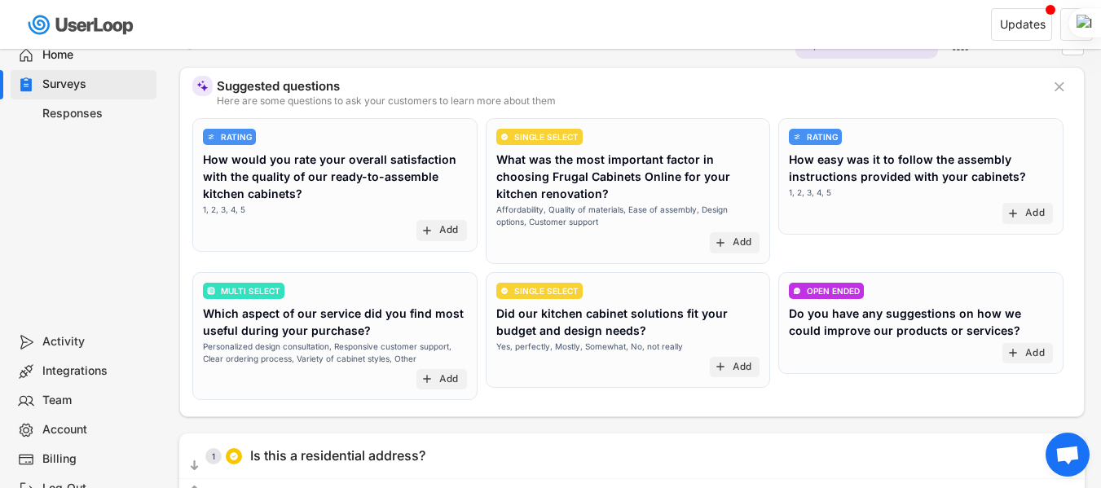
scroll to position [326, 0]
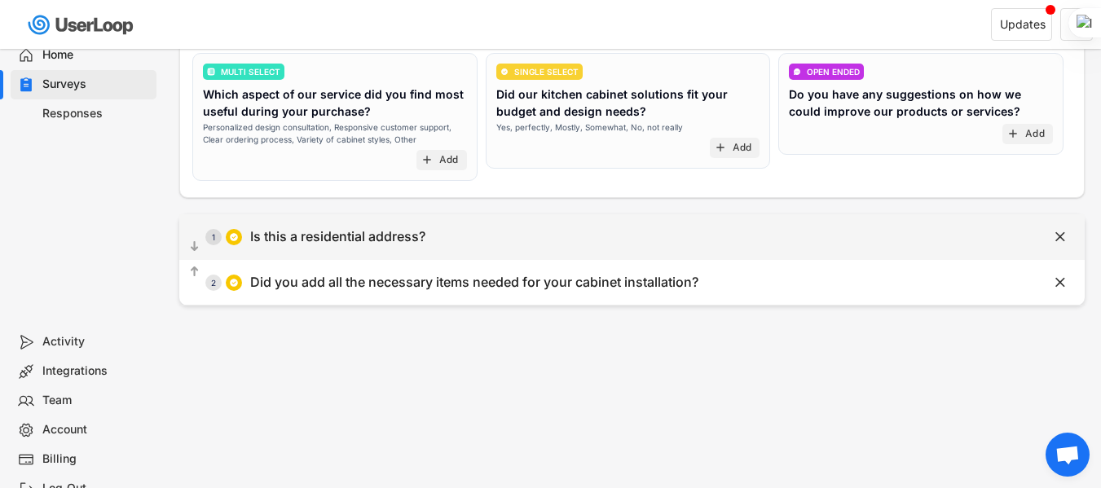
click at [607, 251] on div "  1 Is this a residential address?" at bounding box center [591, 236] width 824 height 37
type input "Is this a residential address?"
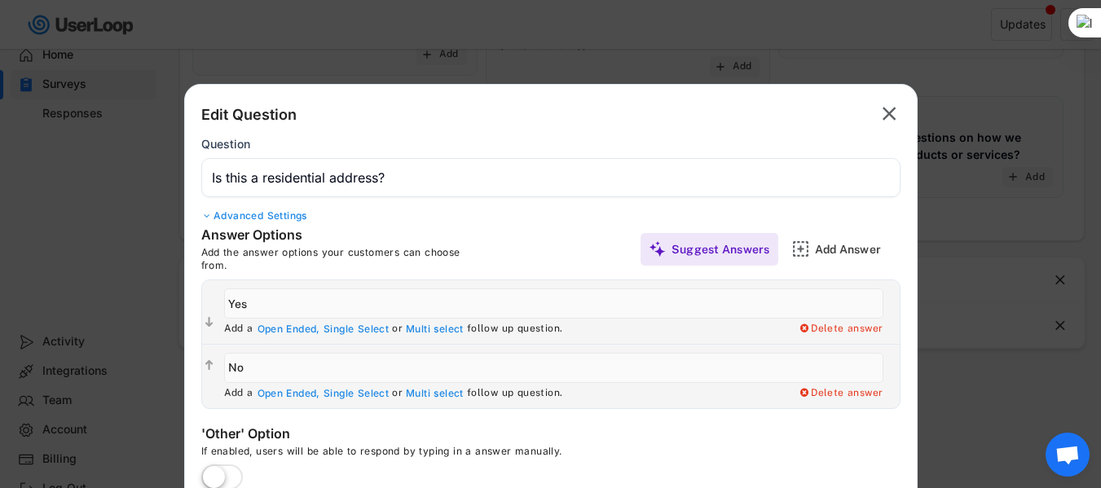
scroll to position [282, 0]
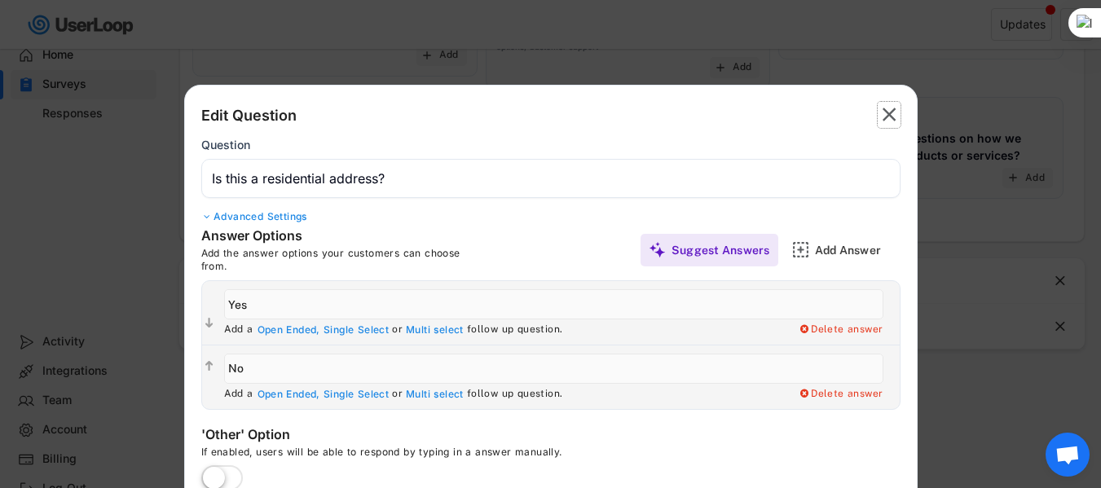
click at [884, 124] on text "" at bounding box center [890, 115] width 14 height 24
